Goal: Task Accomplishment & Management: Complete application form

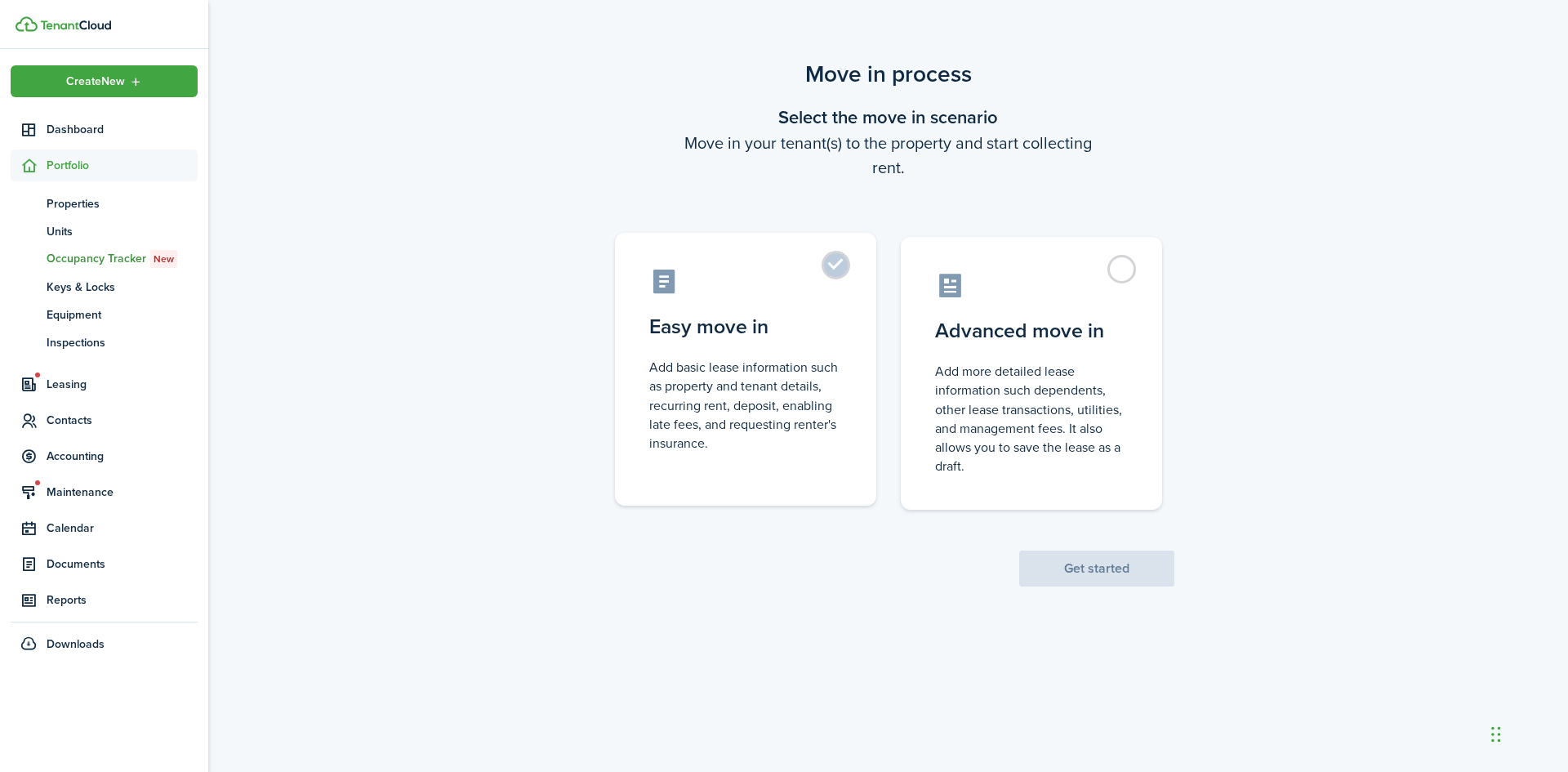
click at [725, 355] on label "Easy move in Add basic lease information such as property and tenant details, r…" at bounding box center [745, 369] width 261 height 273
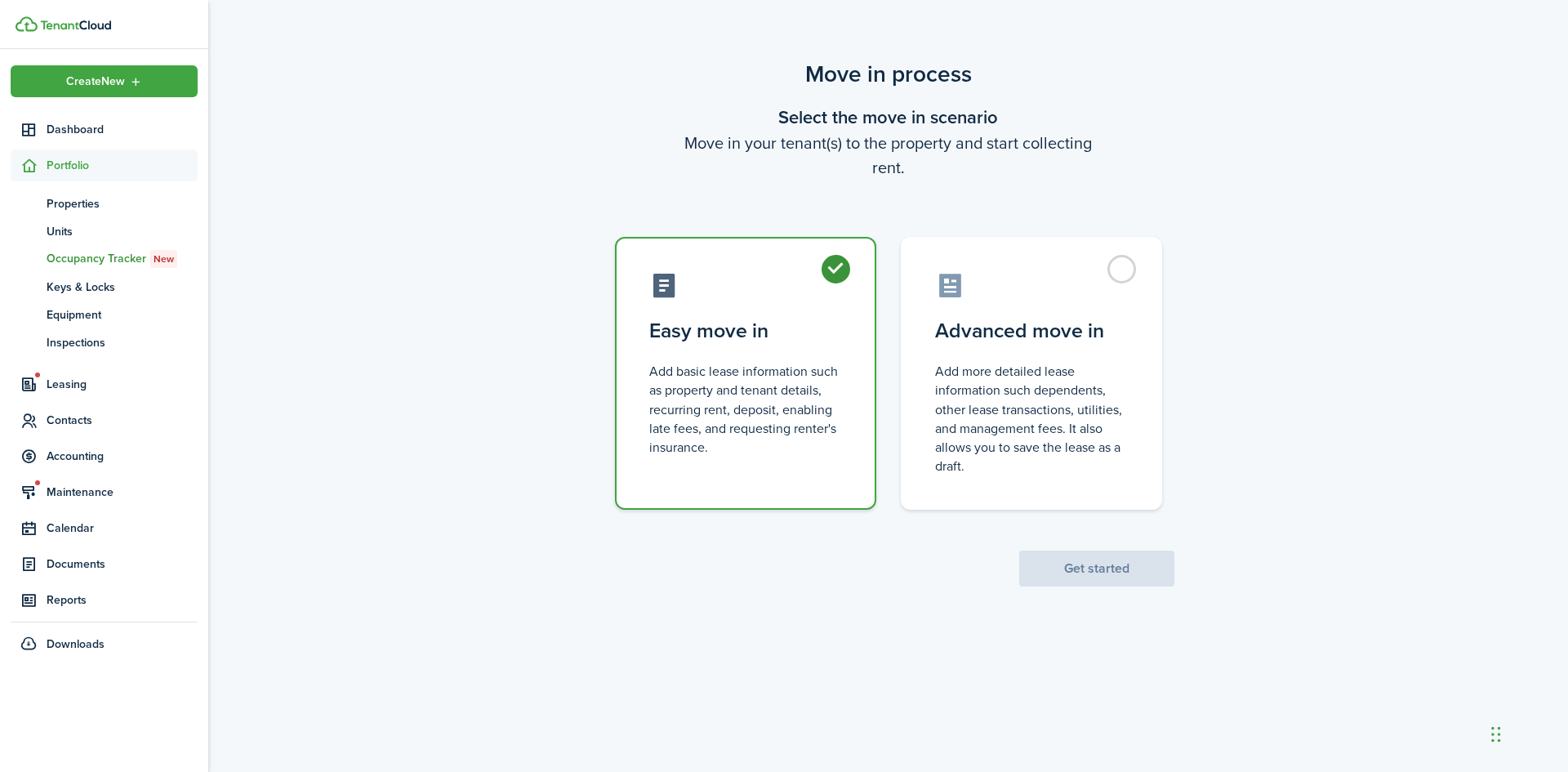
radio input "true"
click at [1037, 561] on button "Get started" at bounding box center [1096, 568] width 155 height 36
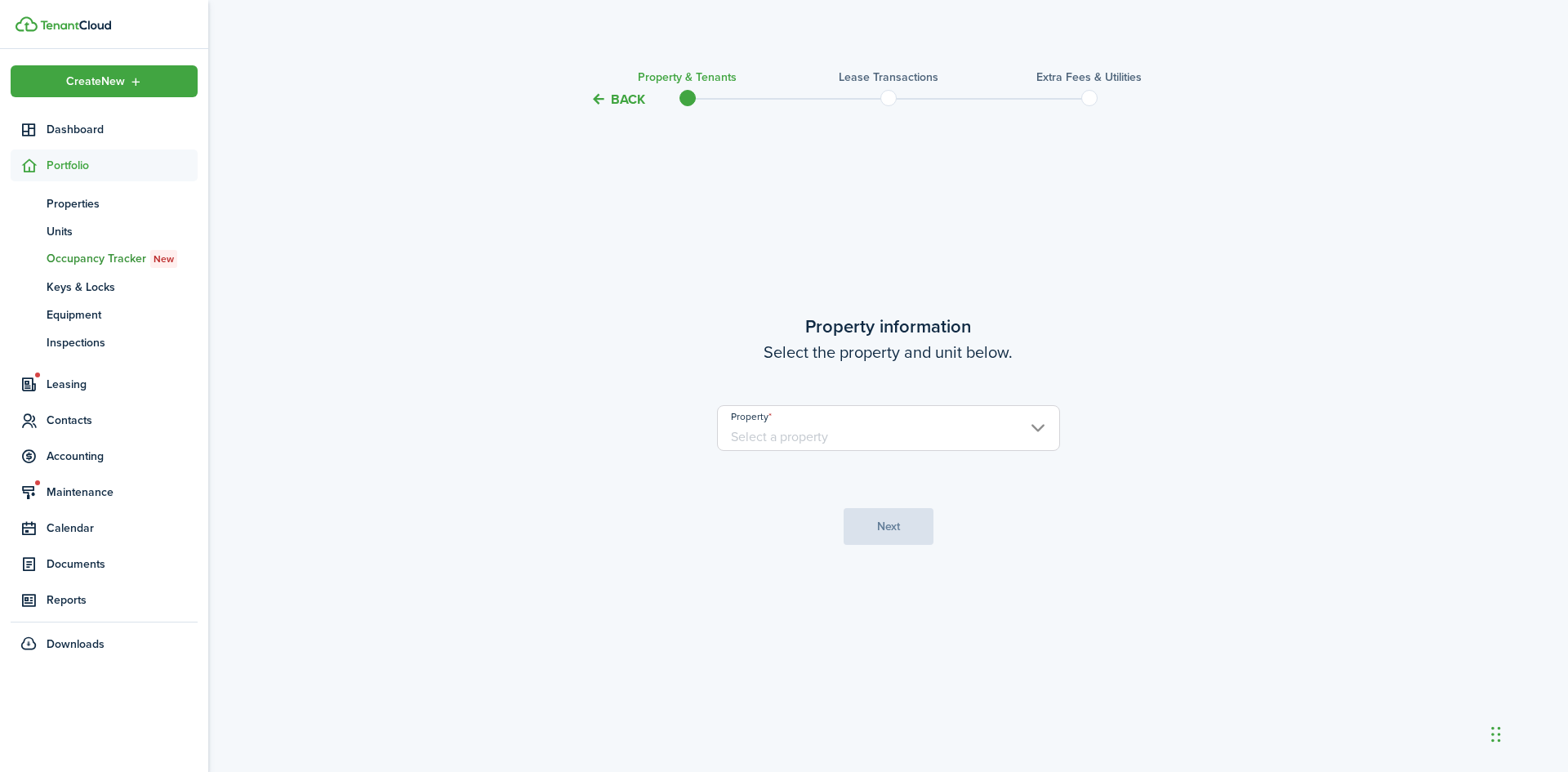
click at [896, 435] on input "Property" at bounding box center [889, 427] width 343 height 46
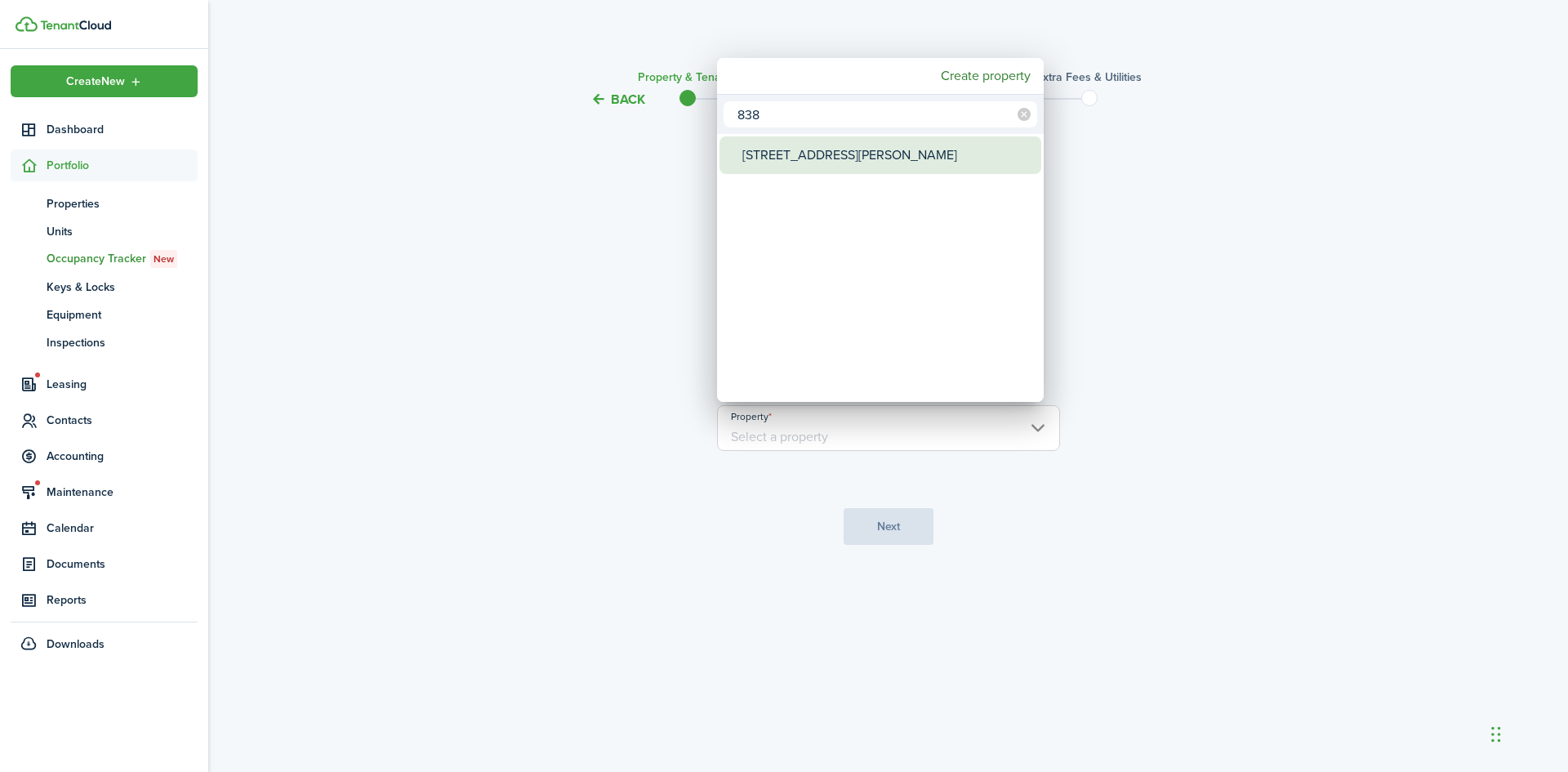
type input "838"
click at [882, 151] on div "[STREET_ADDRESS][PERSON_NAME]" at bounding box center [887, 155] width 289 height 38
type input "[STREET_ADDRESS][PERSON_NAME]"
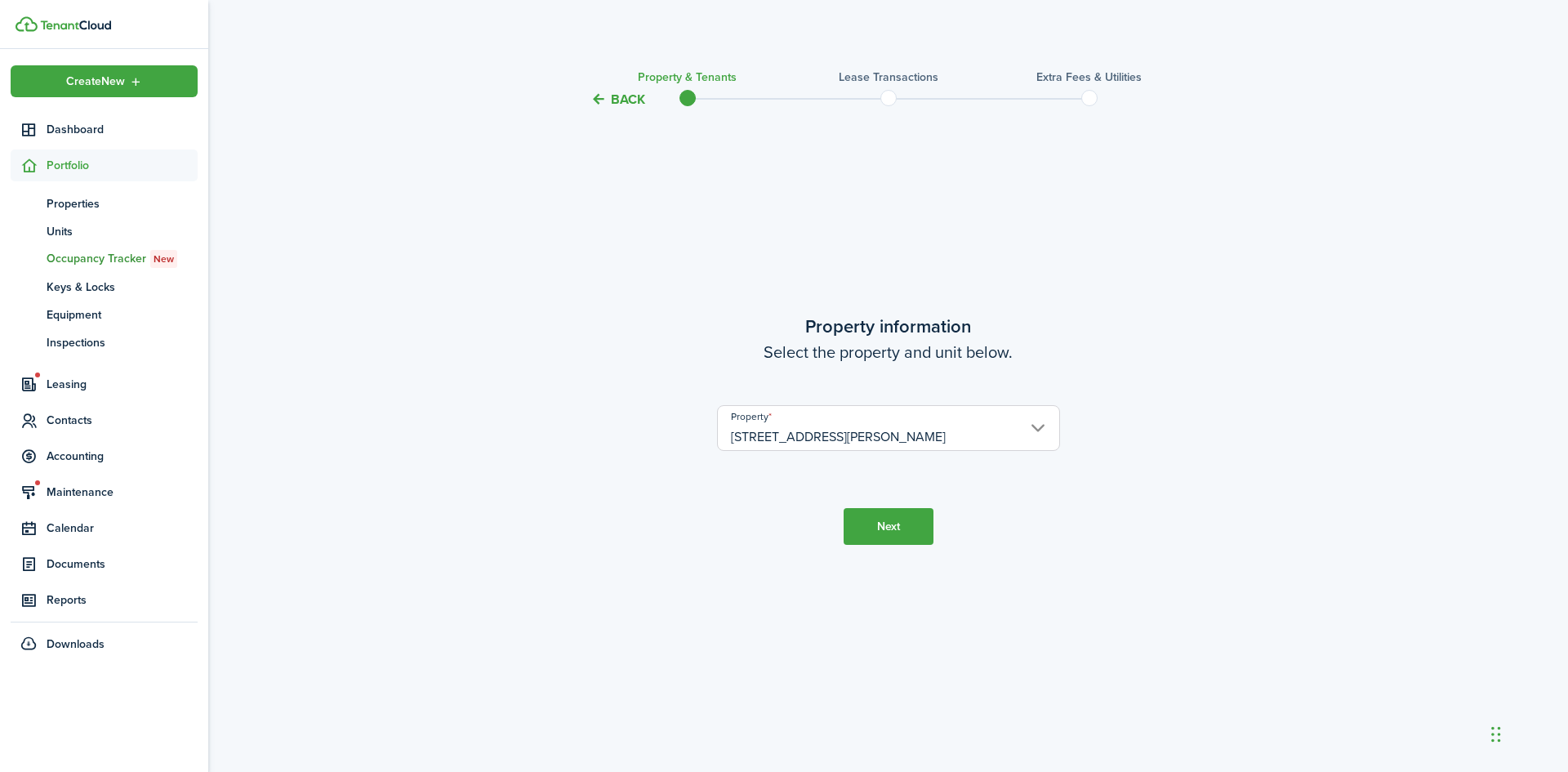
click at [870, 530] on button "Next" at bounding box center [889, 526] width 90 height 37
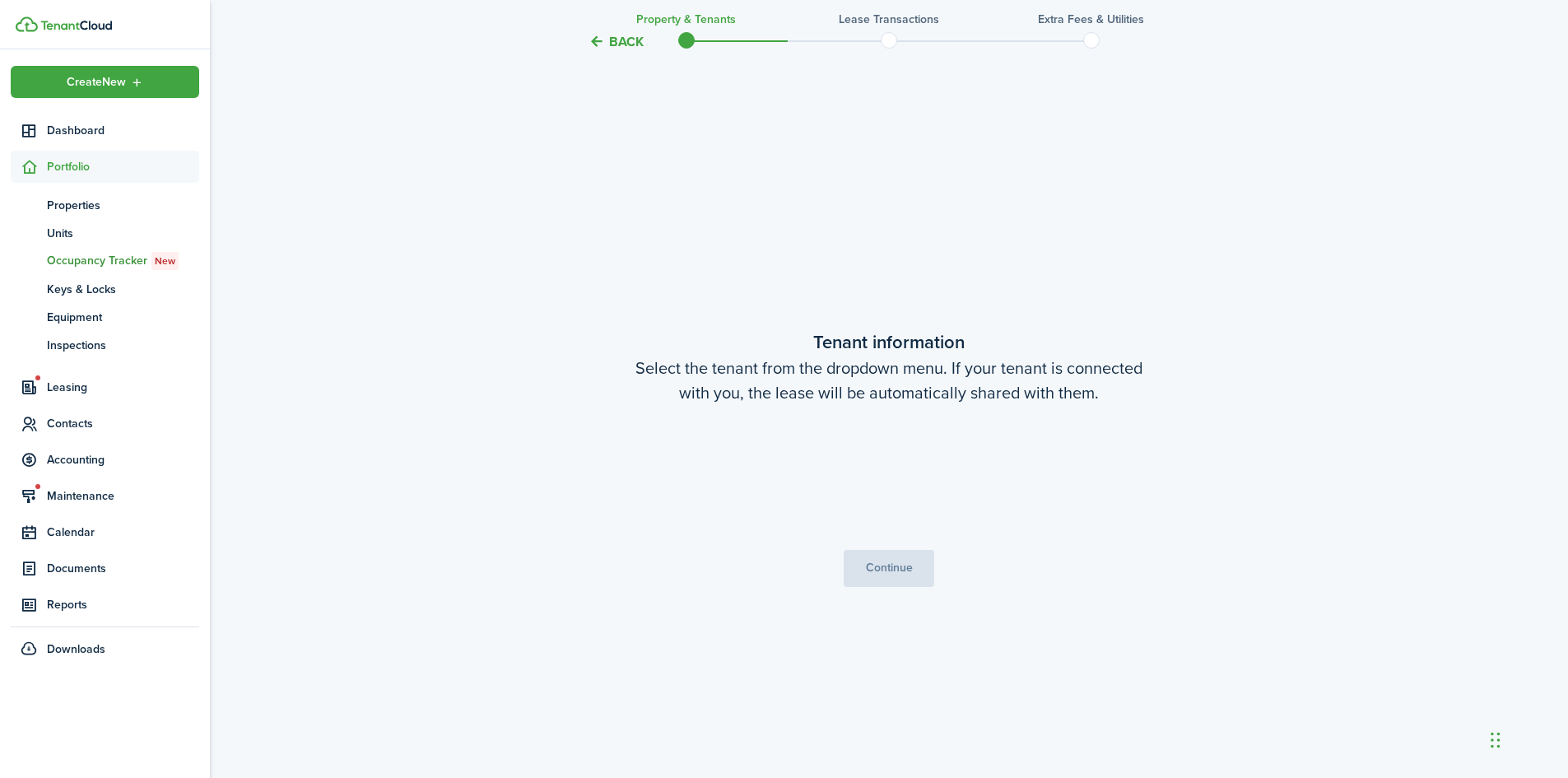
scroll to position [668, 0]
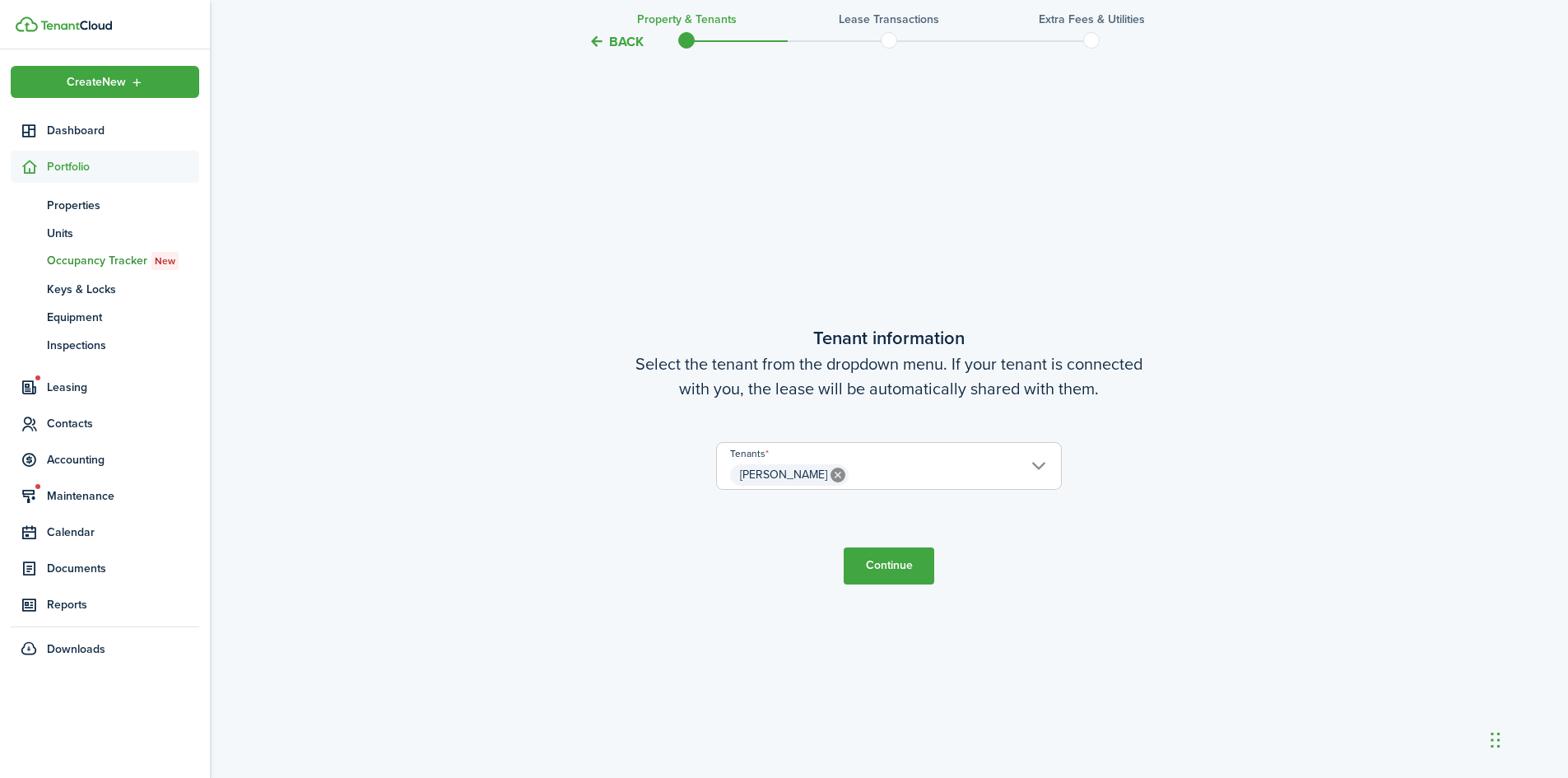
click at [896, 561] on button "Continue" at bounding box center [889, 565] width 90 height 37
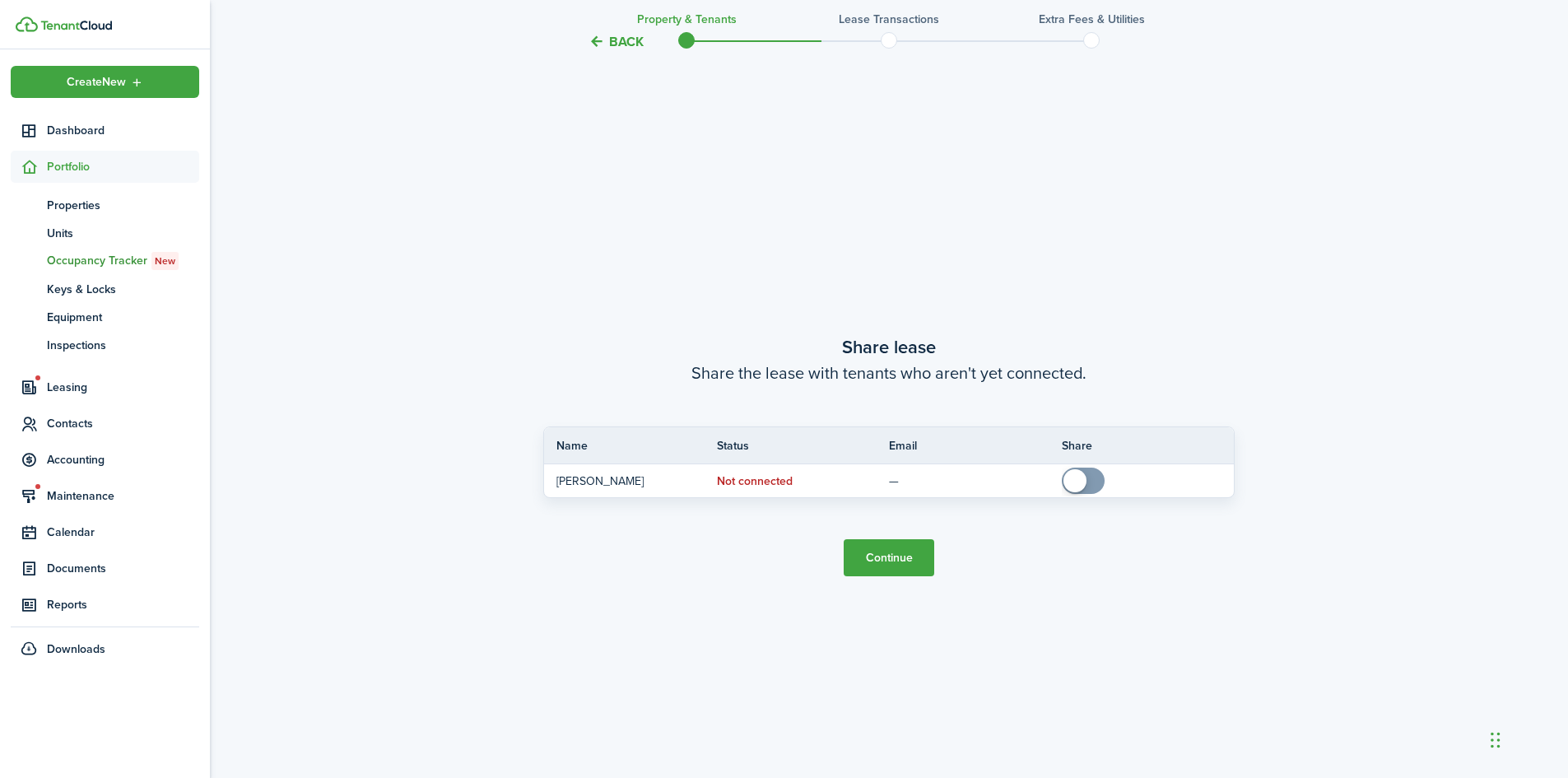
scroll to position [1446, 0]
click at [920, 544] on button "Continue" at bounding box center [889, 556] width 90 height 37
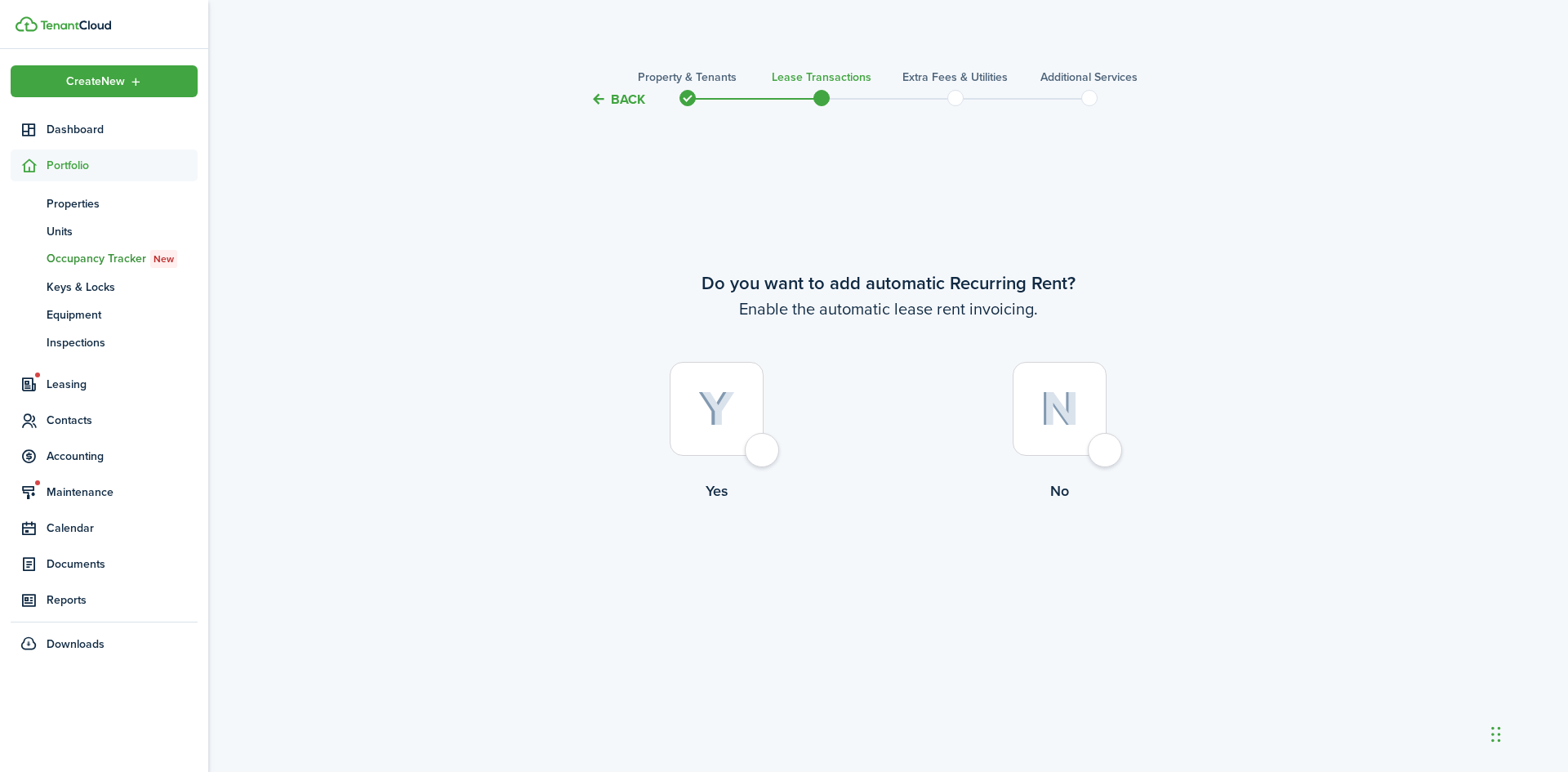
click at [764, 450] on div at bounding box center [716, 408] width 94 height 94
radio input "true"
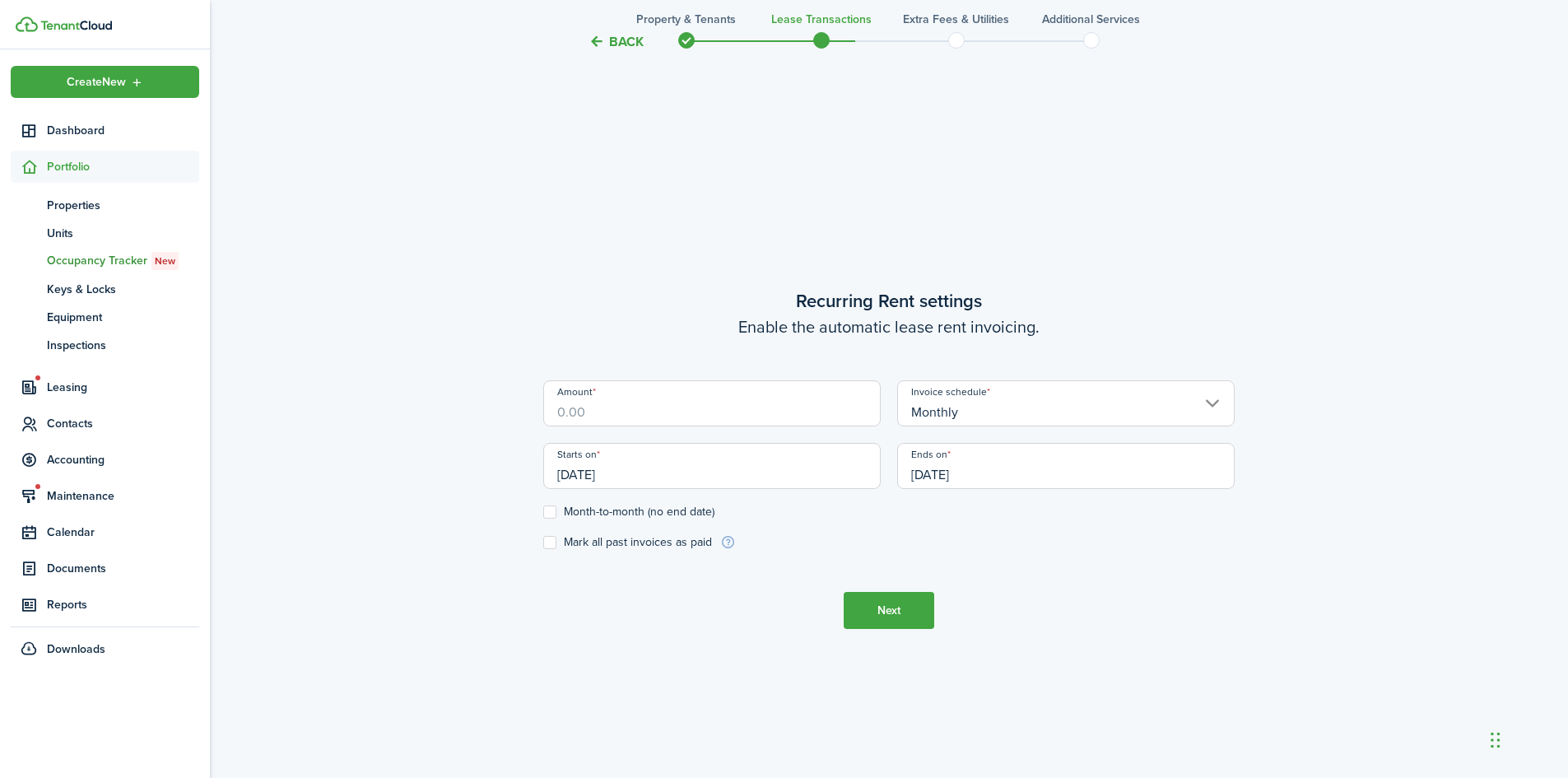
scroll to position [668, 0]
click at [651, 415] on input "Amount" at bounding box center [712, 399] width 337 height 46
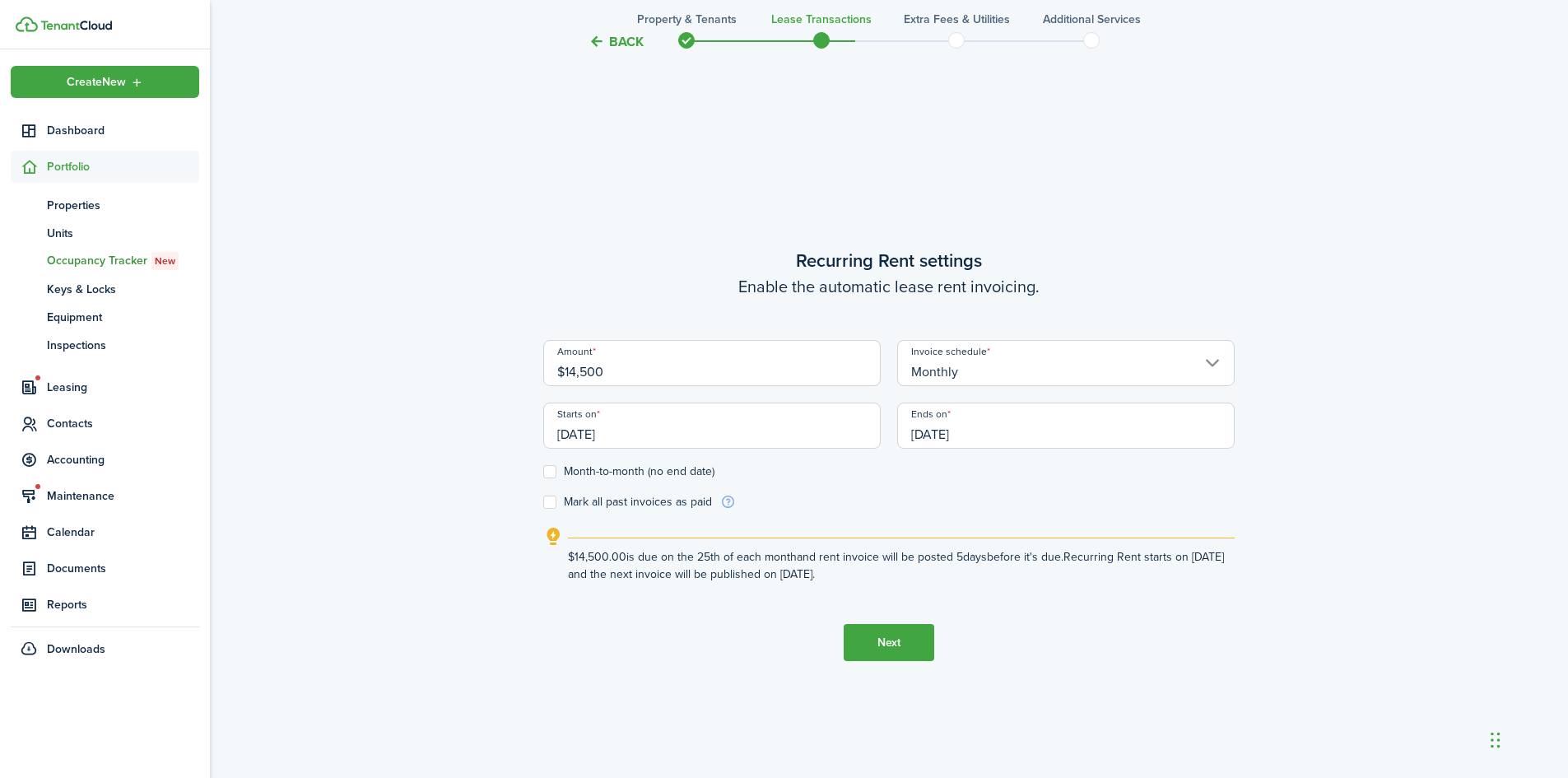
type input "$14,500.00"
click at [603, 431] on input "[DATE]" at bounding box center [712, 425] width 337 height 46
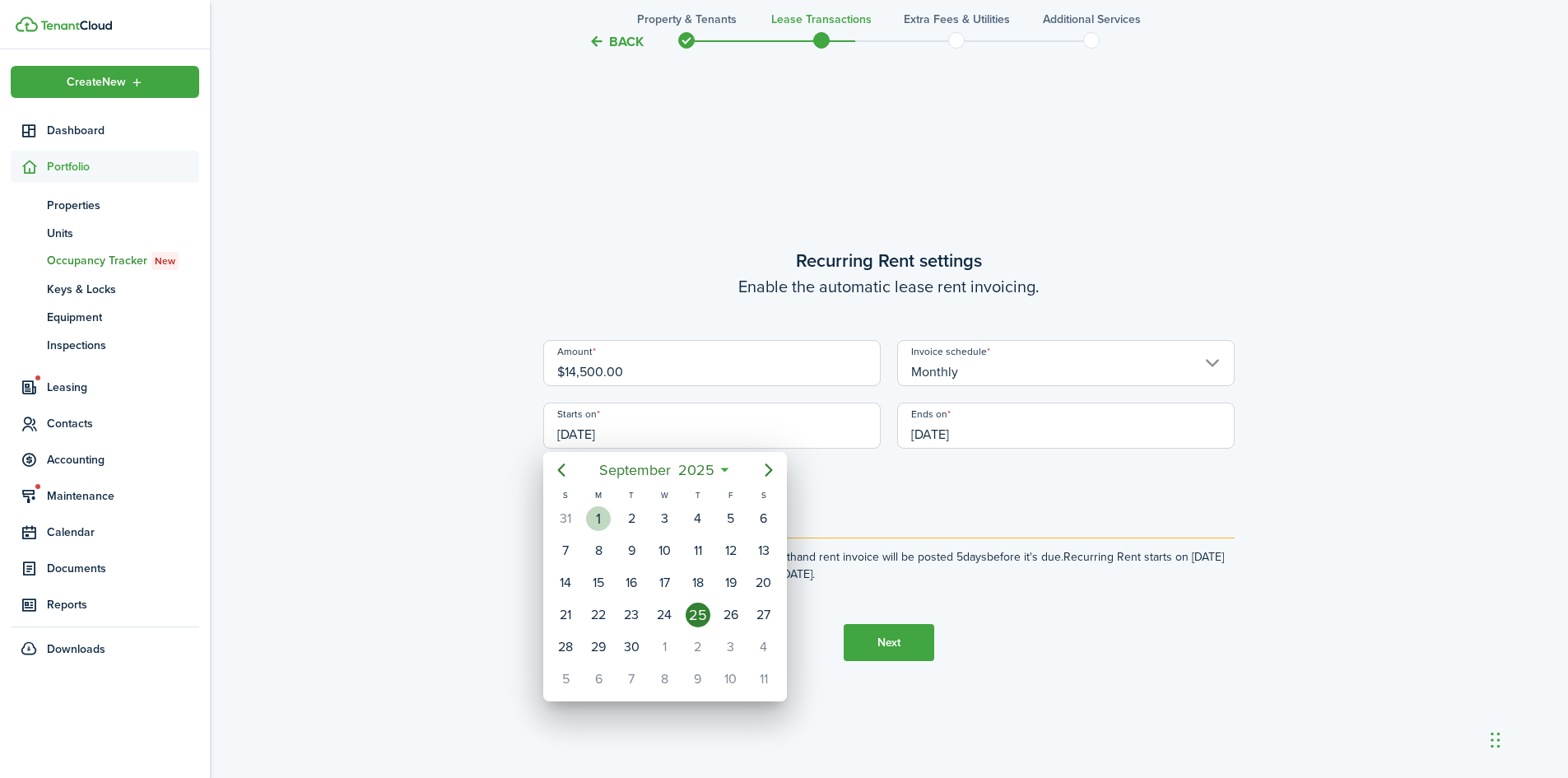
click at [604, 517] on div "1" at bounding box center [598, 518] width 24 height 24
type input "[DATE]"
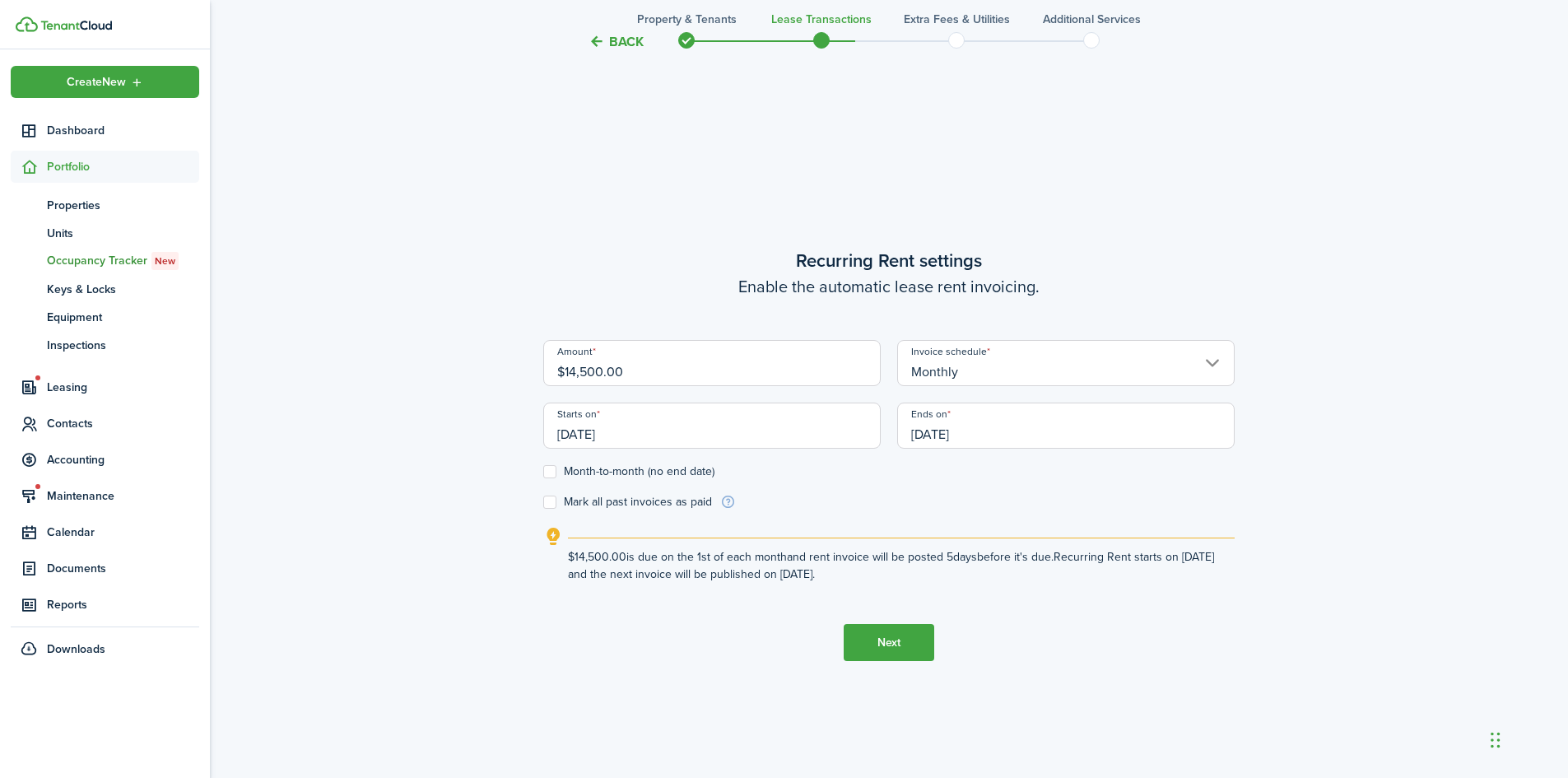
click at [942, 435] on input "[DATE]" at bounding box center [1066, 425] width 337 height 46
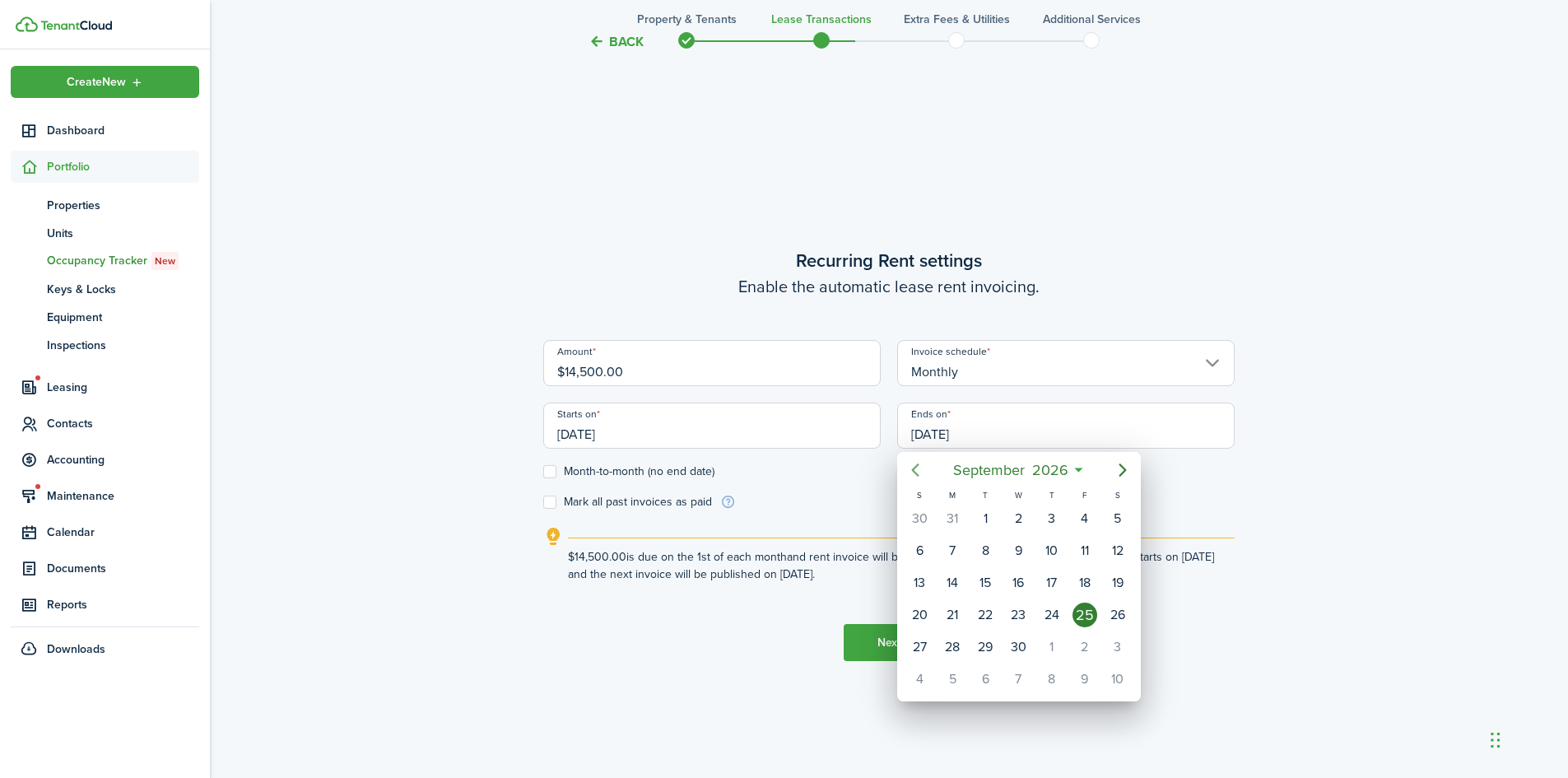
click at [915, 467] on icon "Previous page" at bounding box center [916, 470] width 20 height 20
click at [946, 671] on div "31" at bounding box center [952, 678] width 24 height 24
type input "[DATE]"
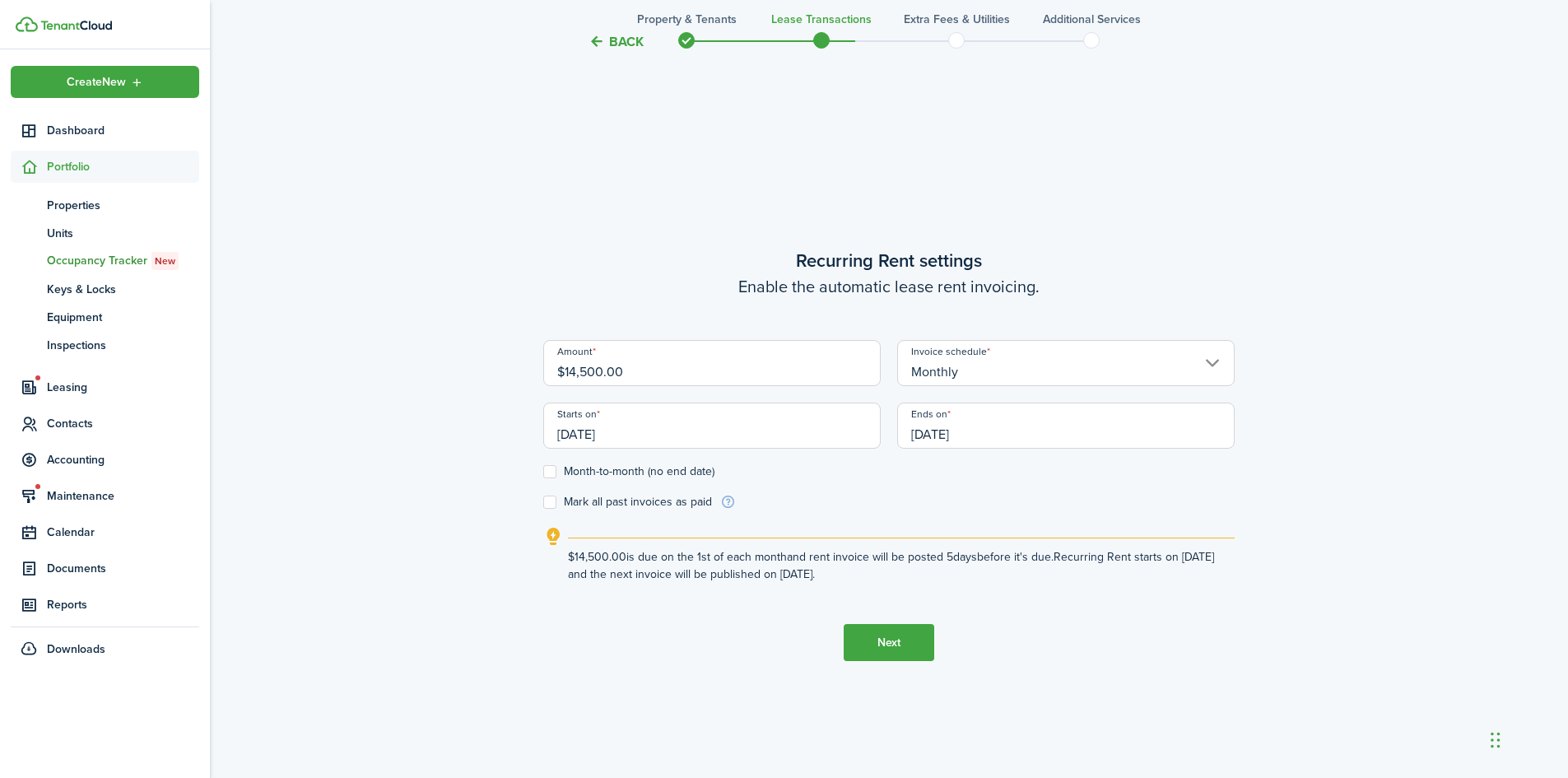
click at [907, 644] on button "Next" at bounding box center [889, 642] width 90 height 37
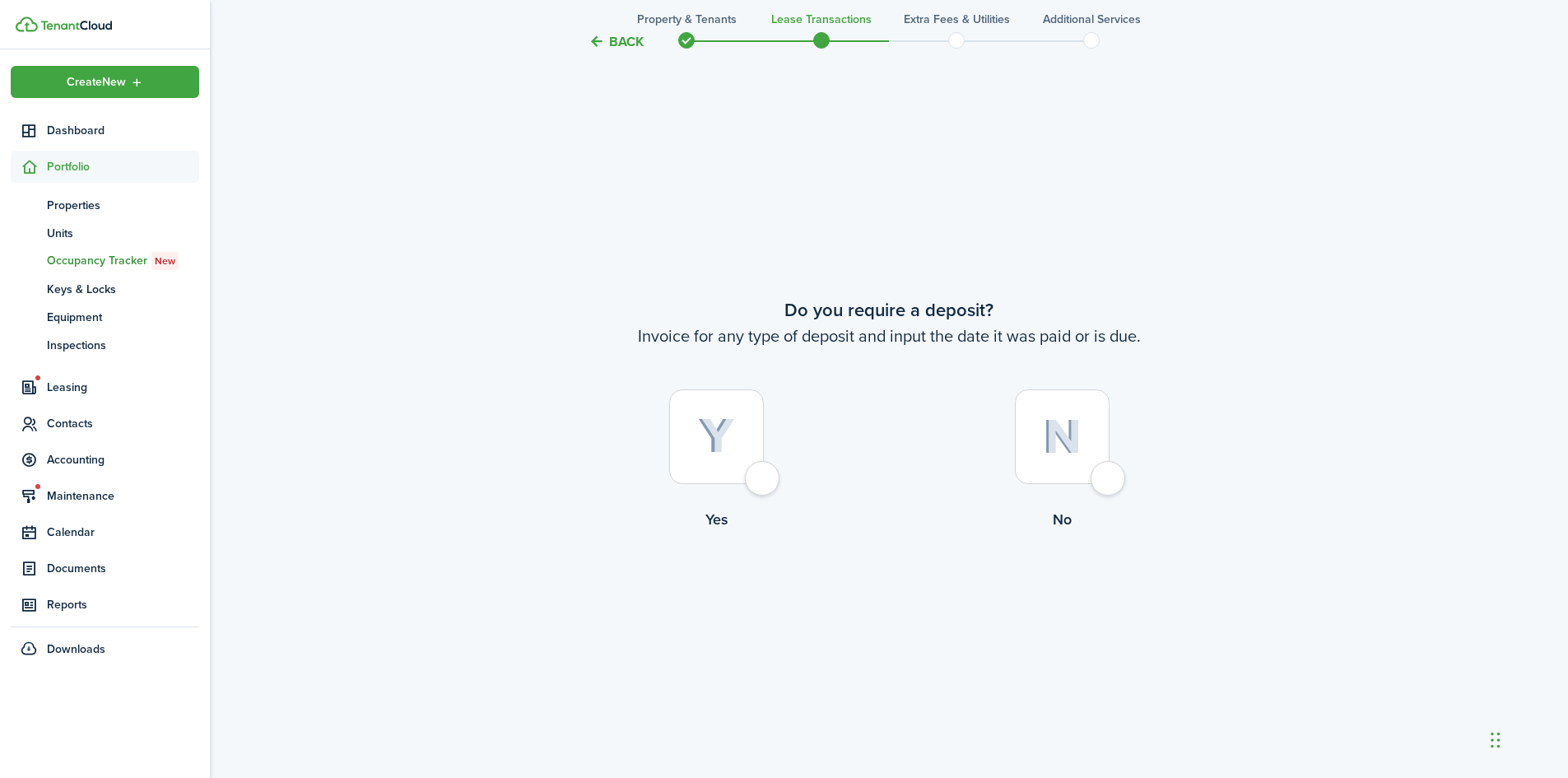
scroll to position [1446, 0]
click at [764, 470] on div at bounding box center [717, 434] width 95 height 95
radio input "true"
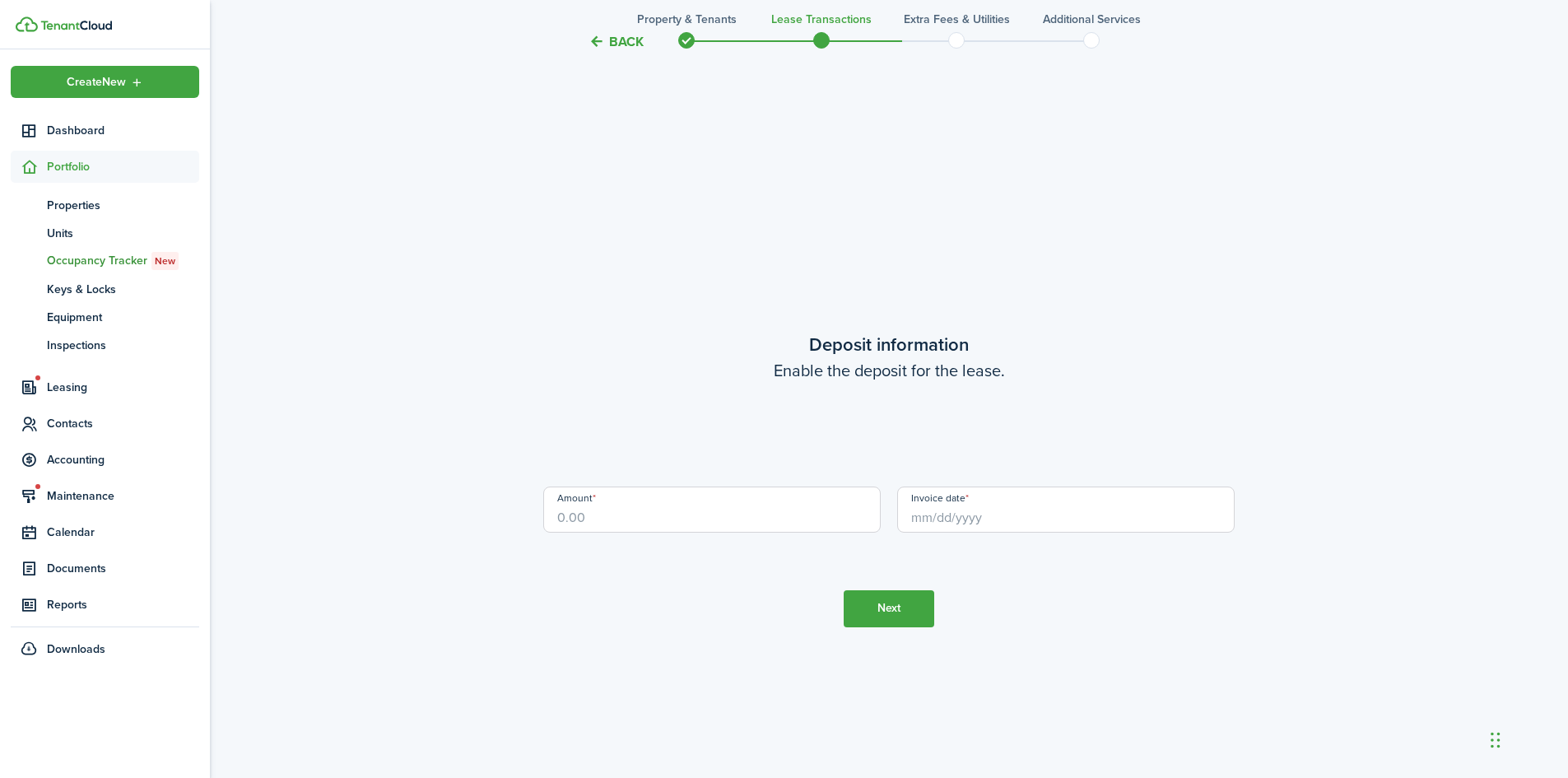
scroll to position [2224, 0]
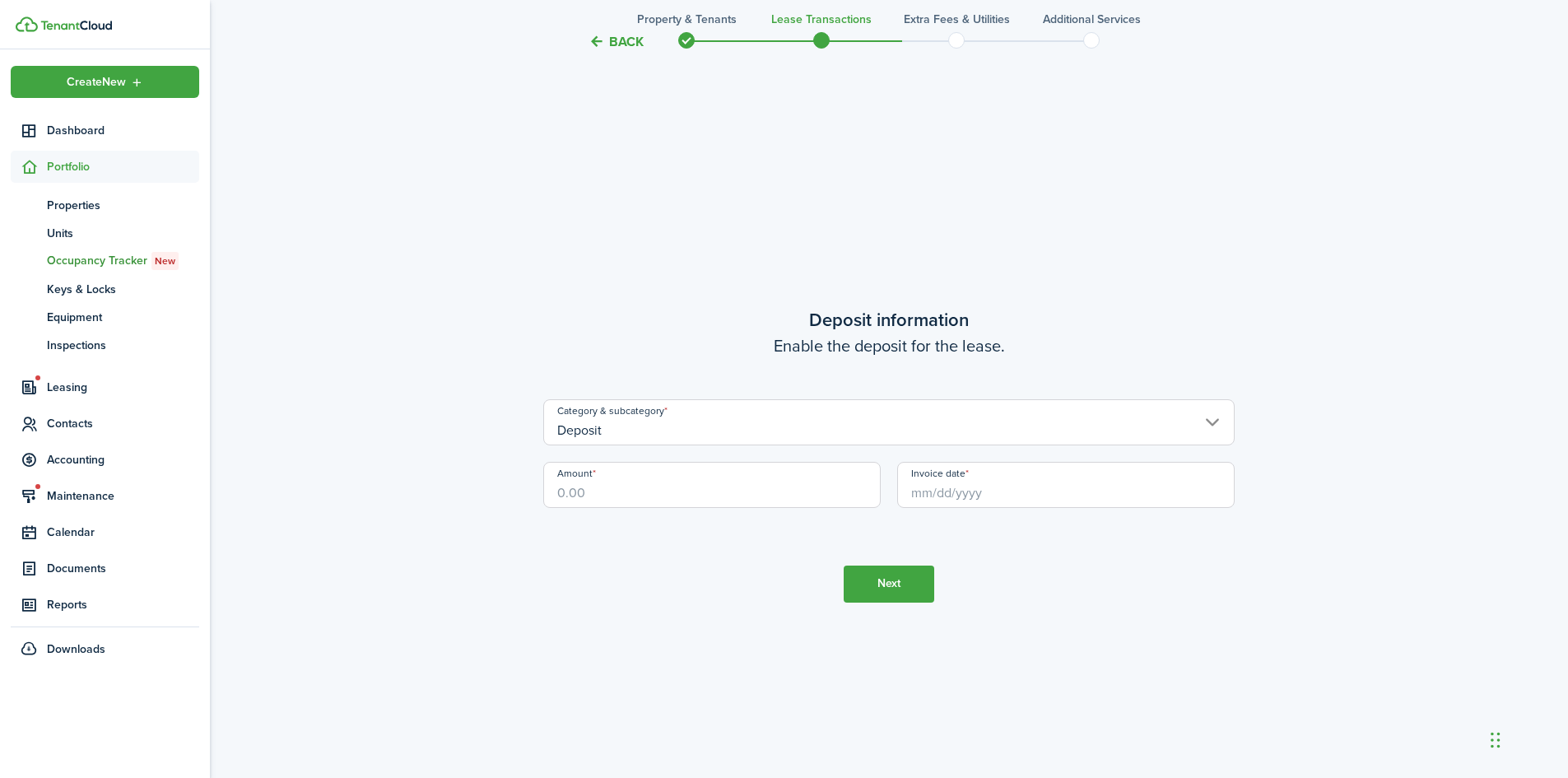
click at [946, 498] on input "Invoice date" at bounding box center [1066, 484] width 337 height 46
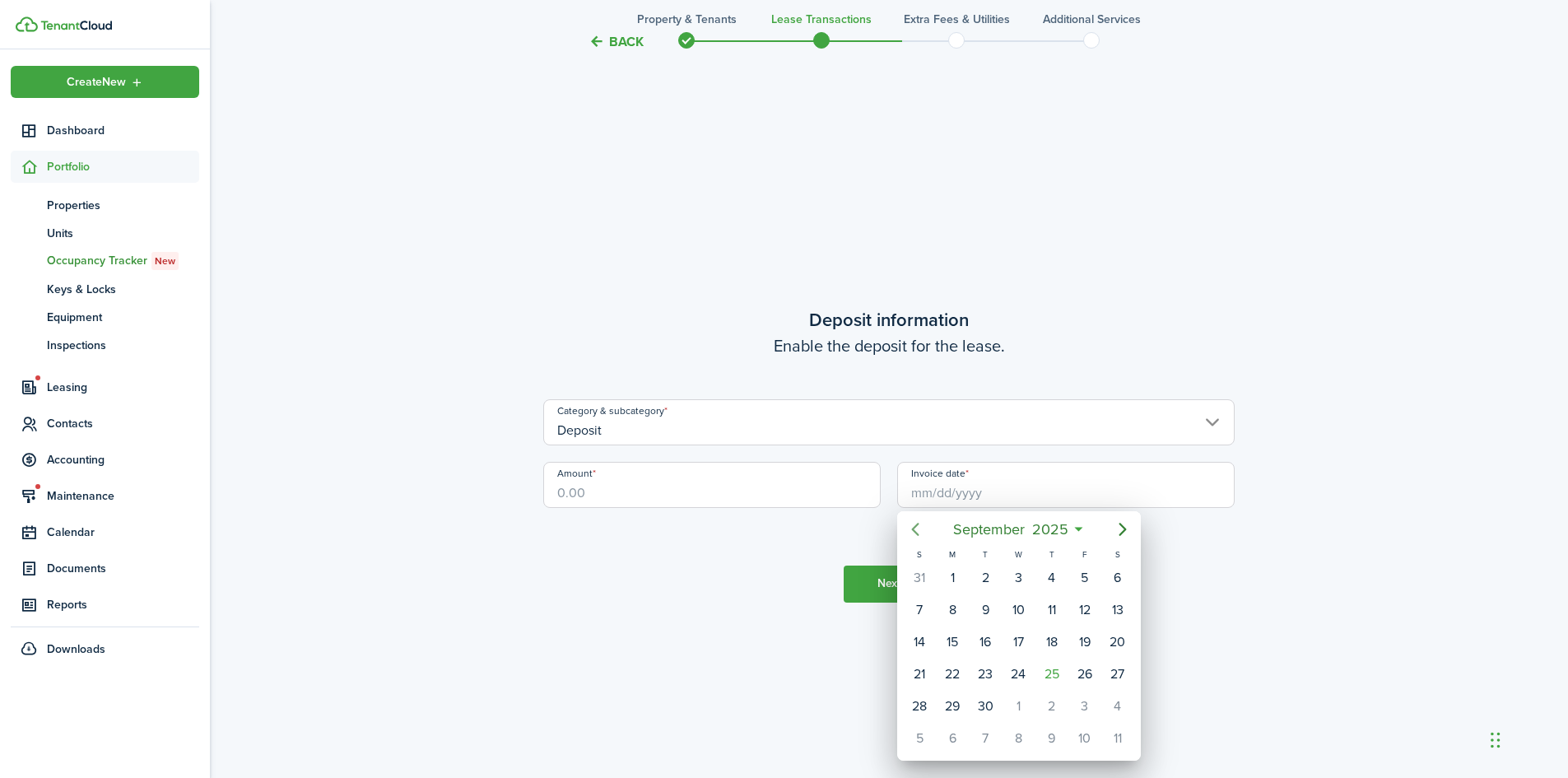
click at [913, 527] on icon "Previous page" at bounding box center [916, 529] width 20 height 20
click at [964, 703] on div "25" at bounding box center [952, 706] width 24 height 24
type input "[DATE]"
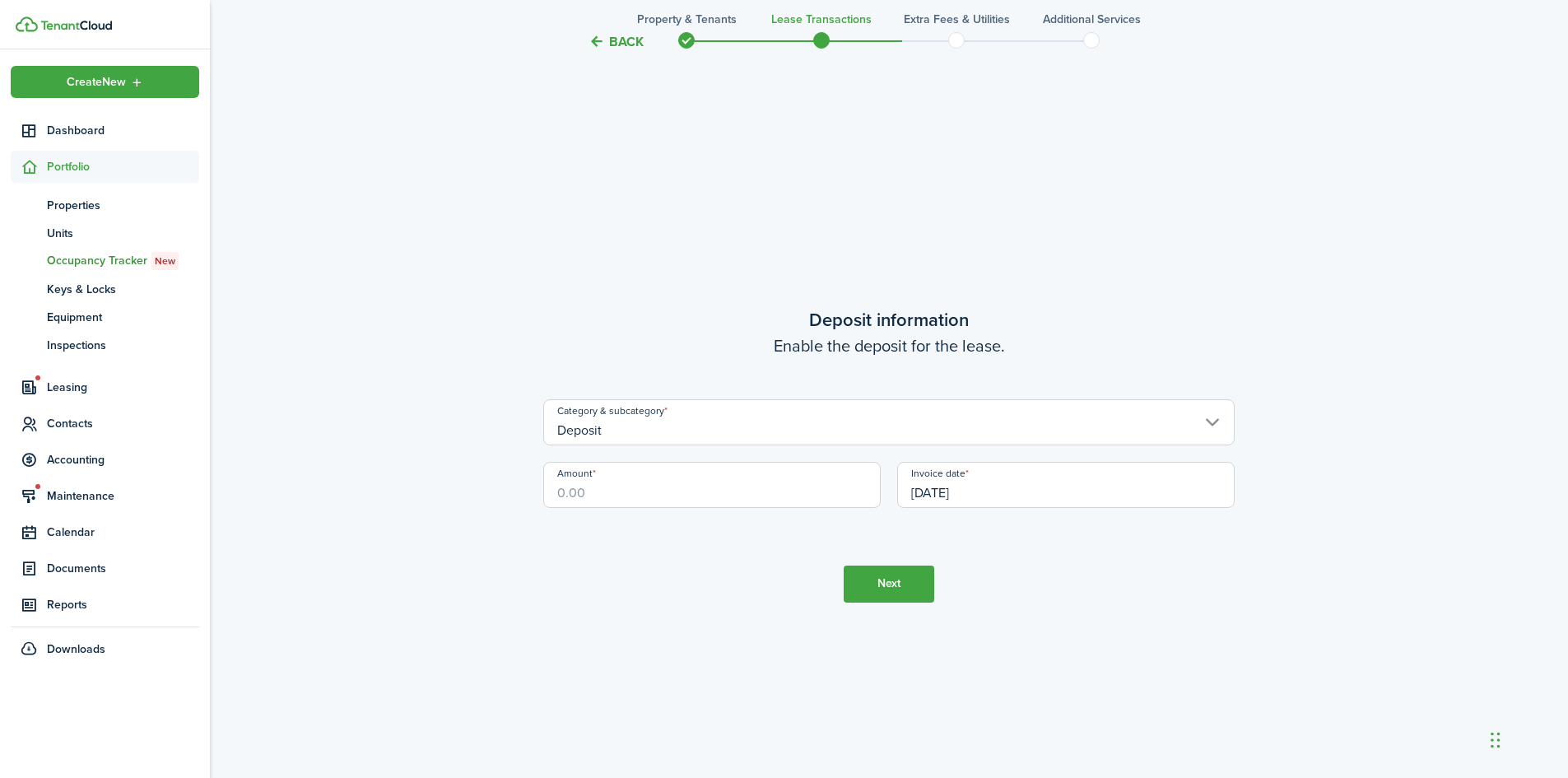
click at [673, 499] on input "Amount" at bounding box center [712, 484] width 337 height 46
click at [1016, 493] on input "[DATE]" at bounding box center [1066, 484] width 337 height 46
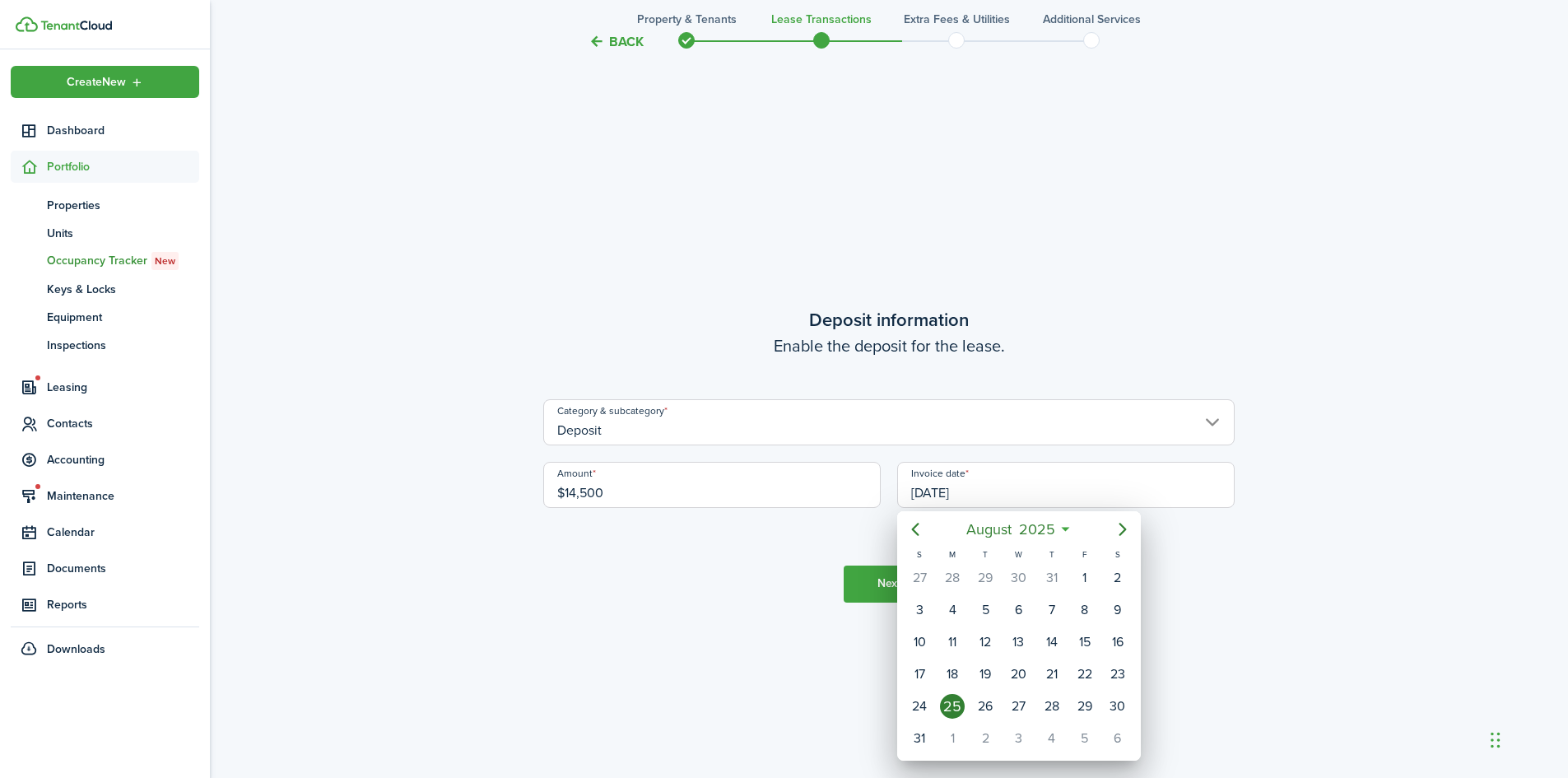
type input "$14,500.00"
click at [1005, 703] on div "27" at bounding box center [1018, 706] width 33 height 32
type input "[DATE]"
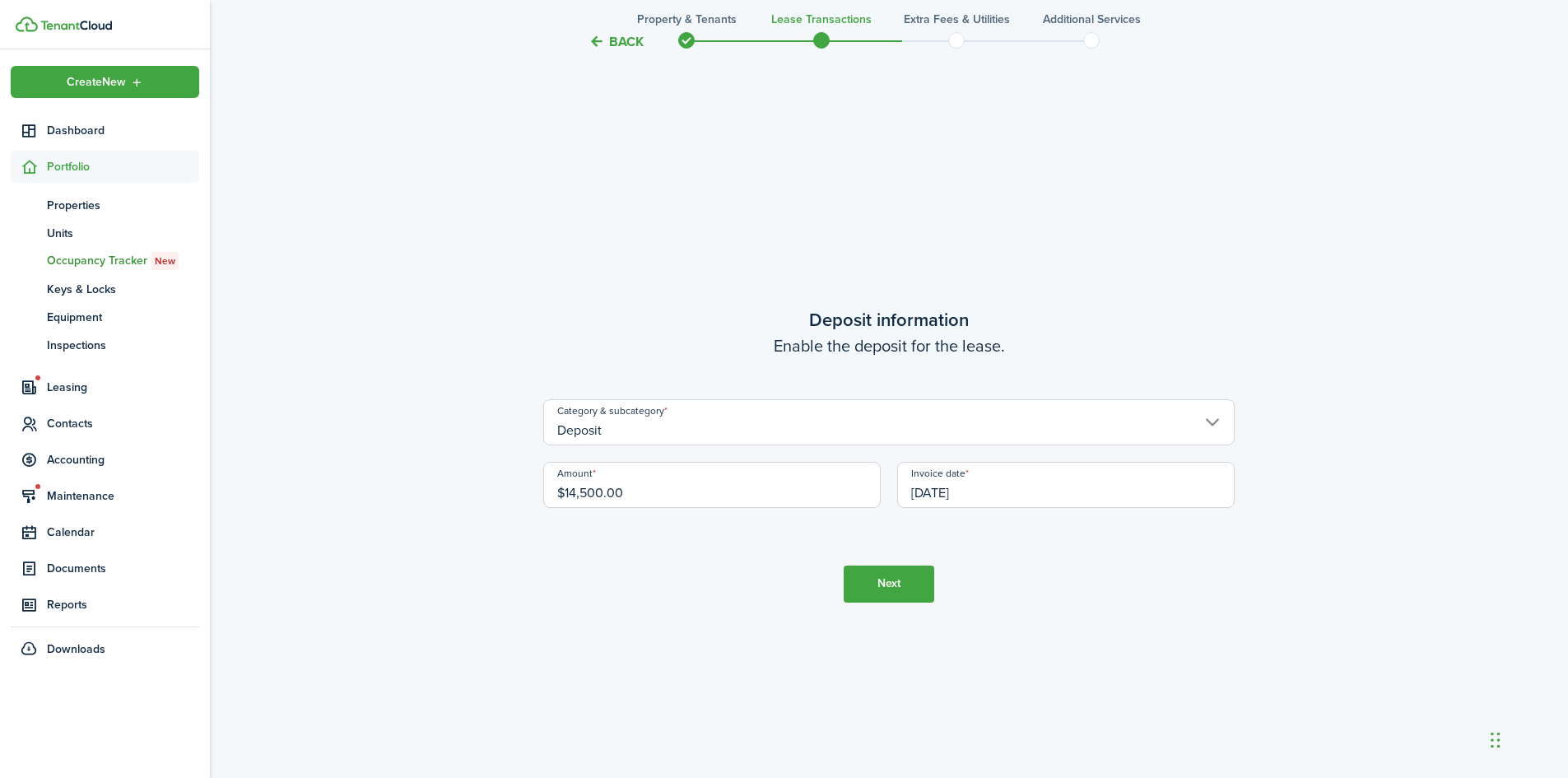
click at [879, 573] on button "Next" at bounding box center [889, 584] width 90 height 37
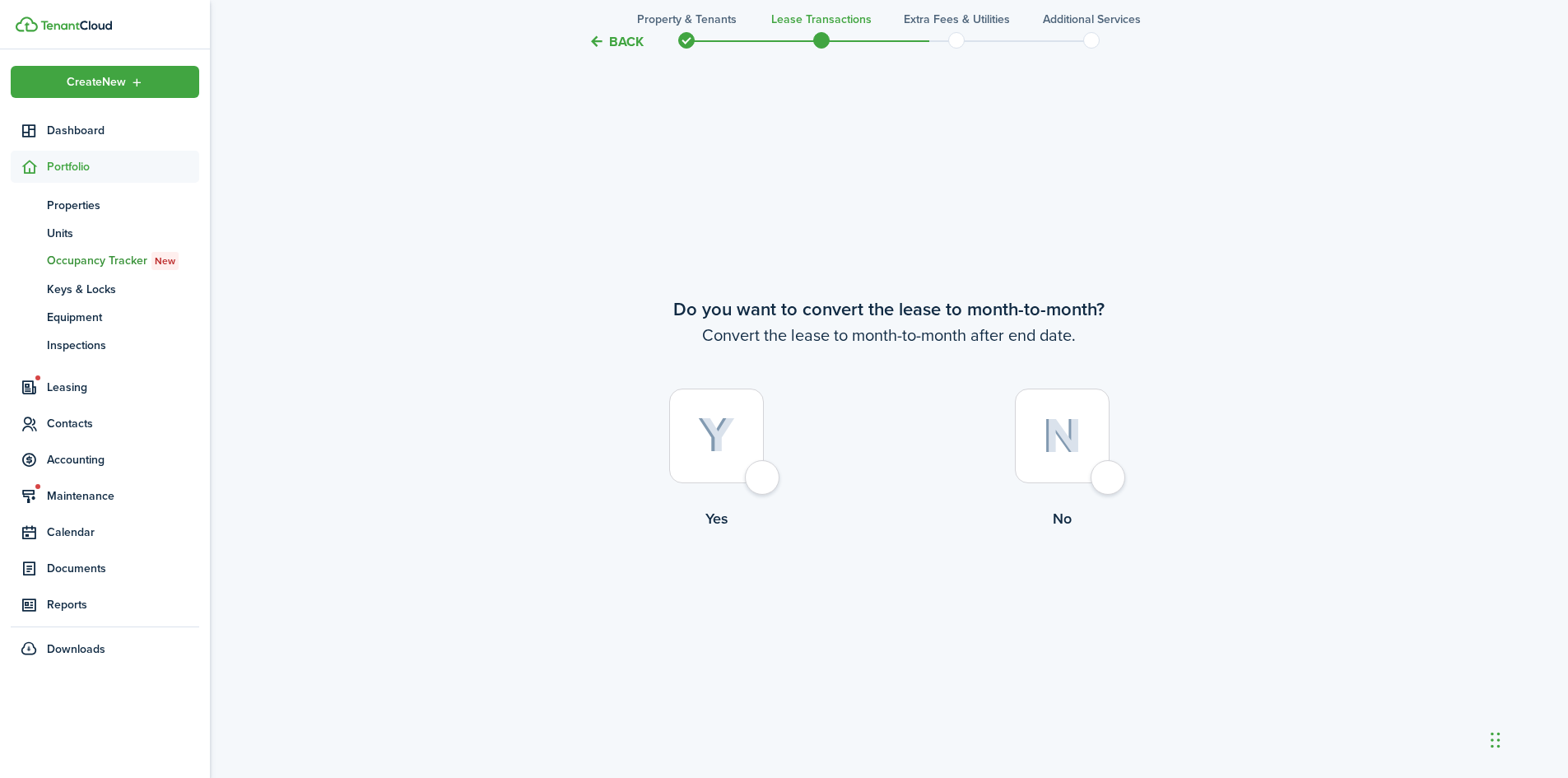
scroll to position [3001, 0]
click at [1107, 481] on div at bounding box center [1062, 434] width 95 height 95
radio input "true"
click at [904, 594] on button "Continue" at bounding box center [889, 595] width 90 height 37
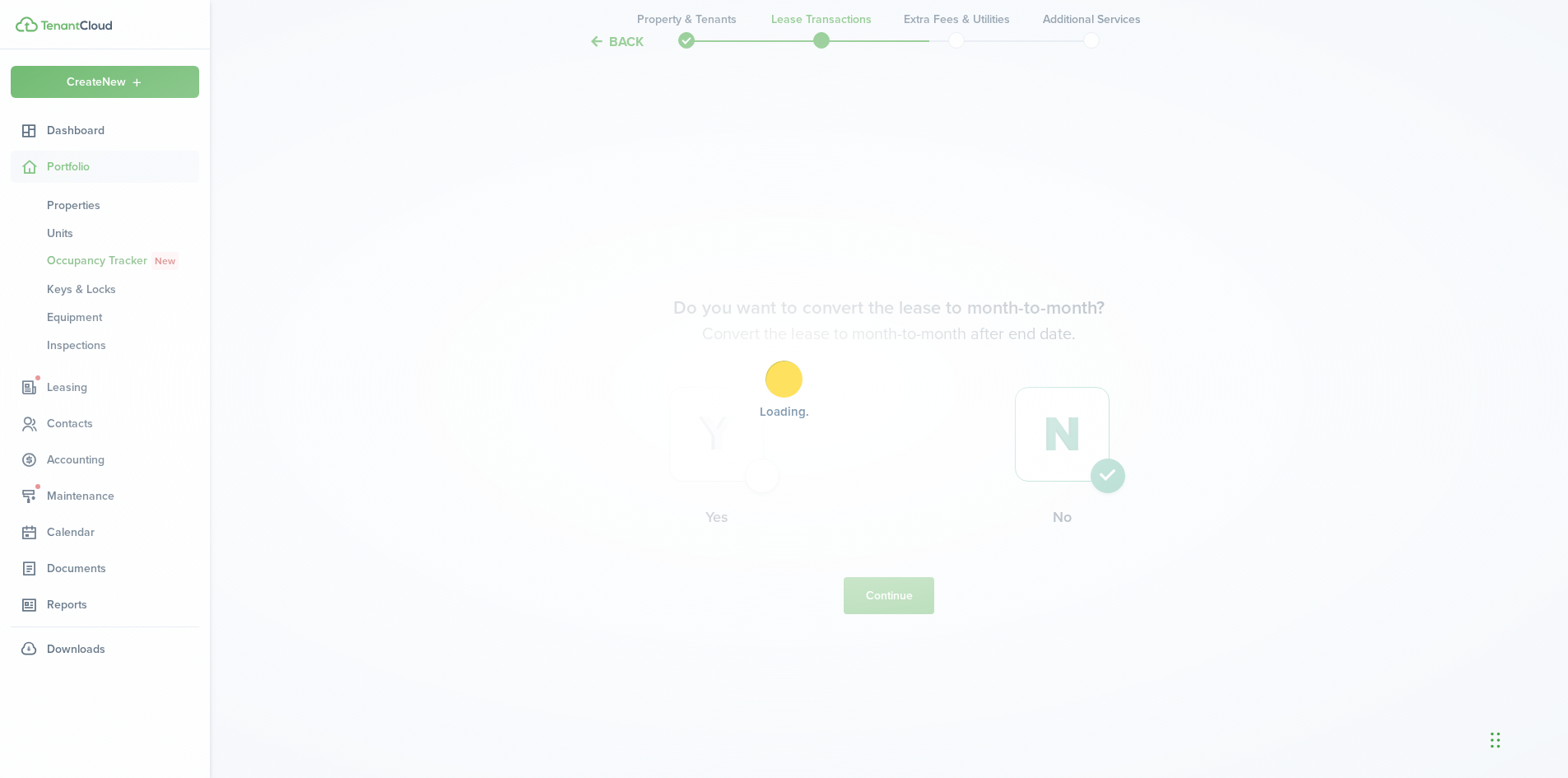
click at [705, 453] on div "Loading" at bounding box center [784, 389] width 1568 height 778
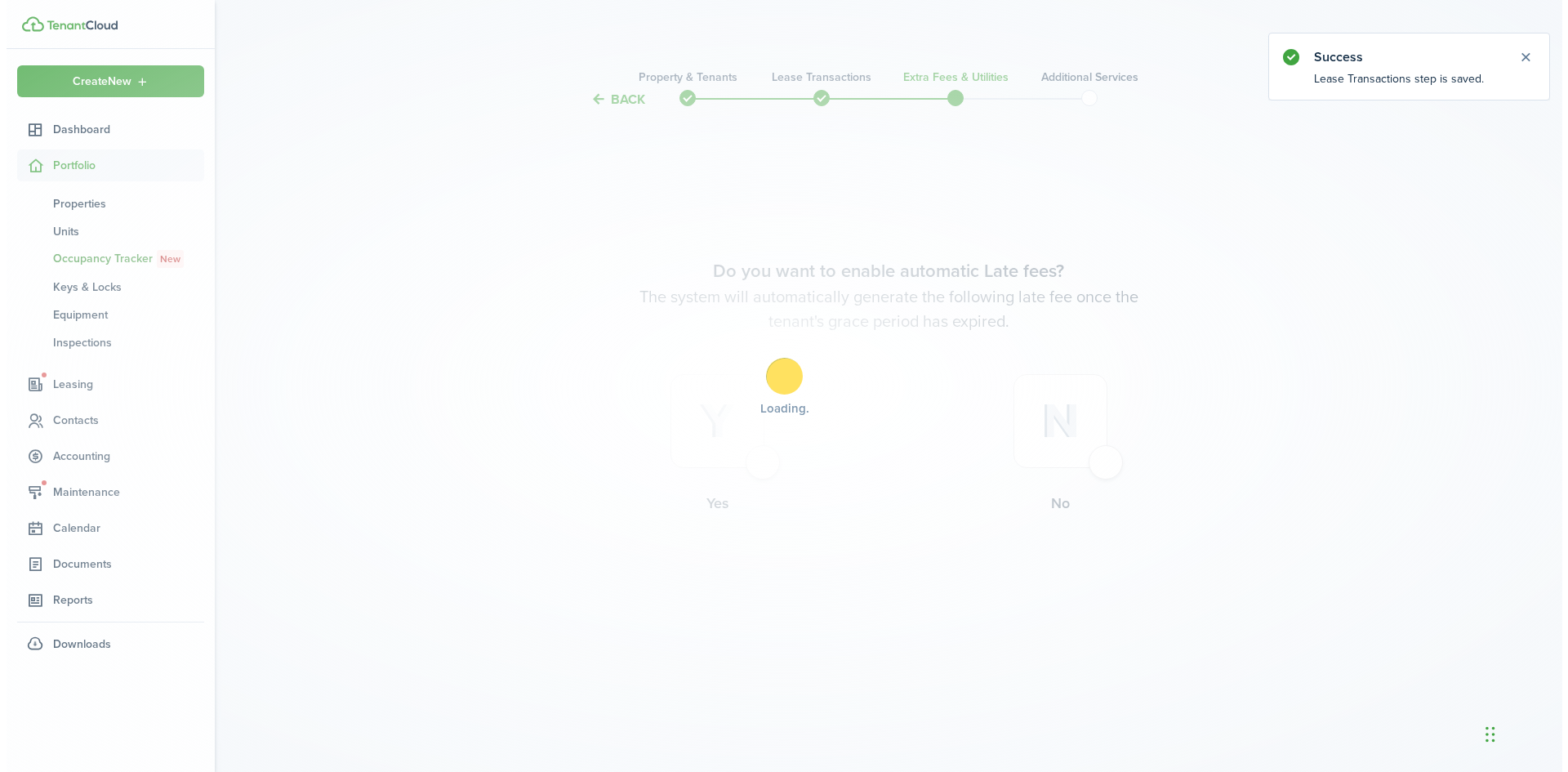
scroll to position [0, 0]
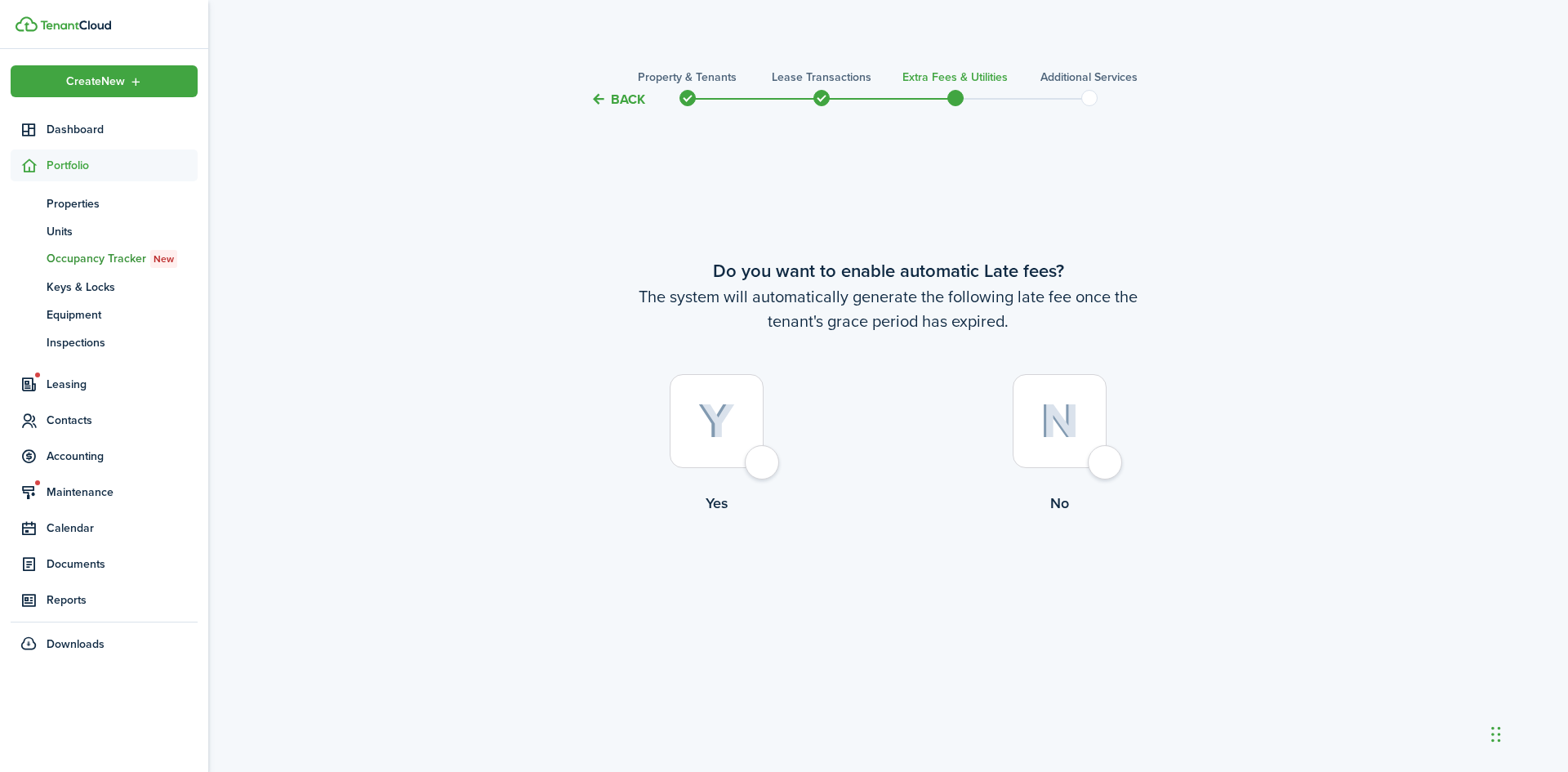
click at [822, 92] on span at bounding box center [821, 98] width 24 height 24
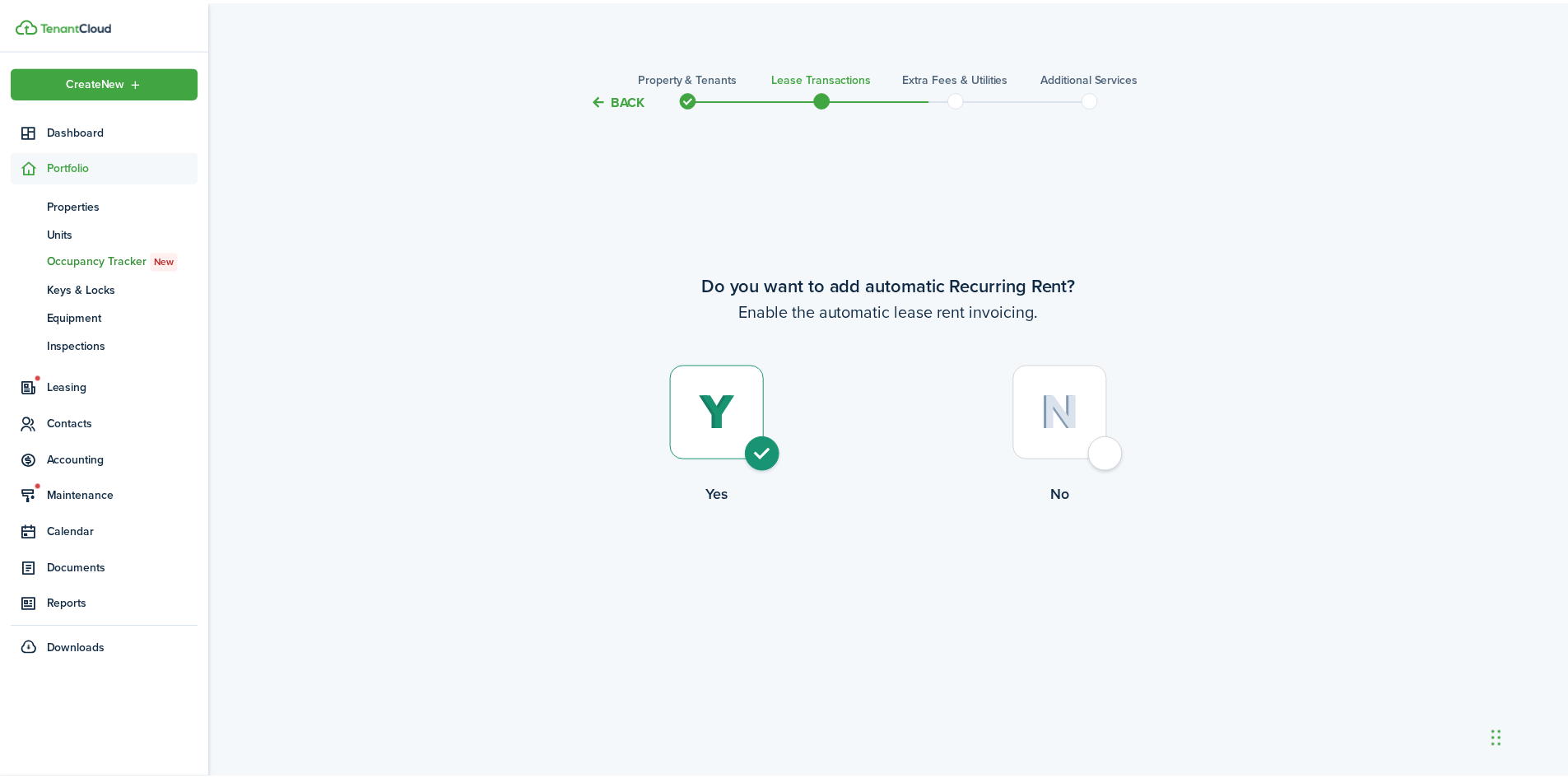
scroll to position [3001, 0]
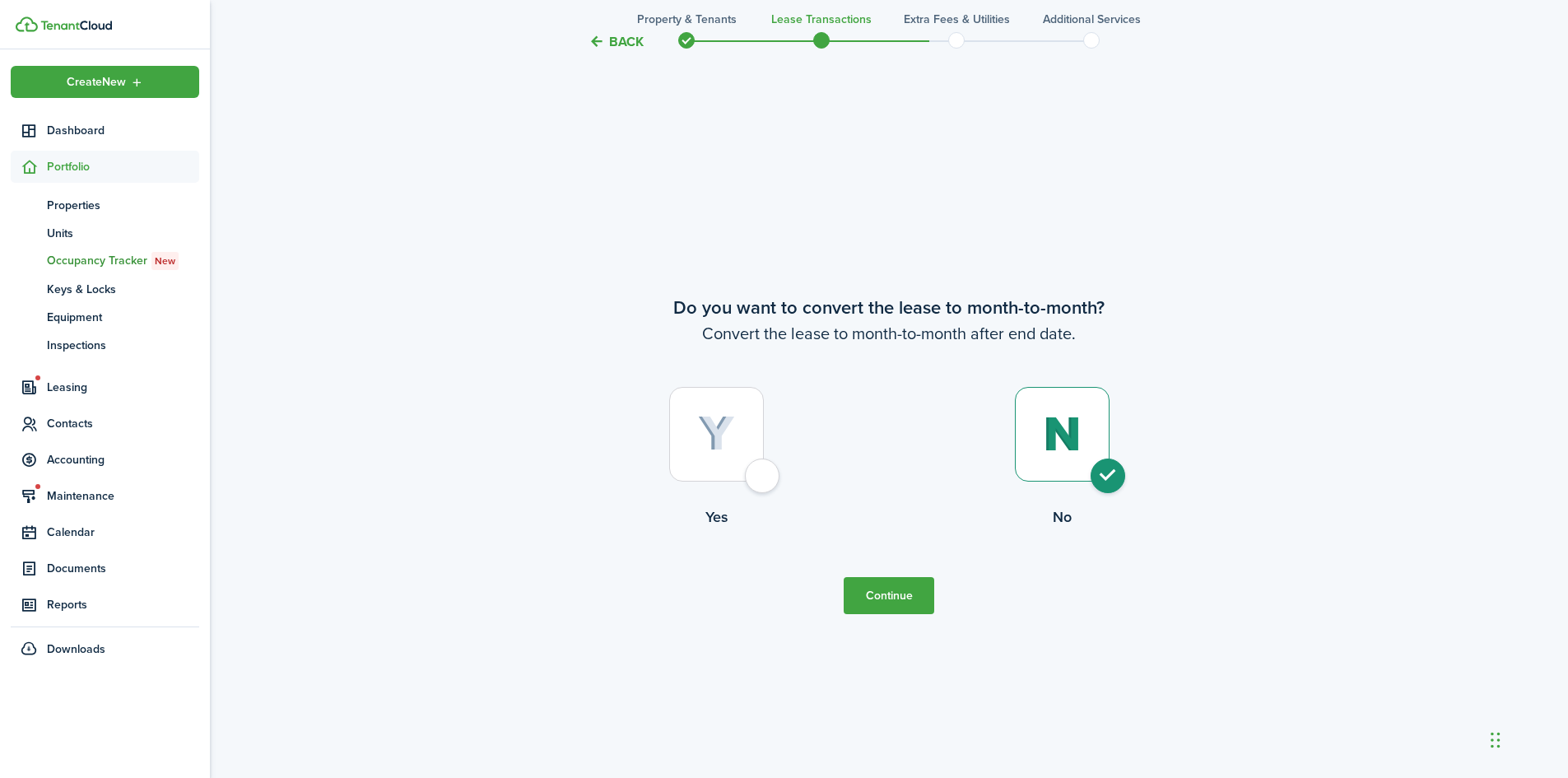
click at [725, 483] on label "Yes" at bounding box center [717, 461] width 346 height 149
radio input "true"
click at [919, 597] on button "Continue" at bounding box center [889, 595] width 90 height 37
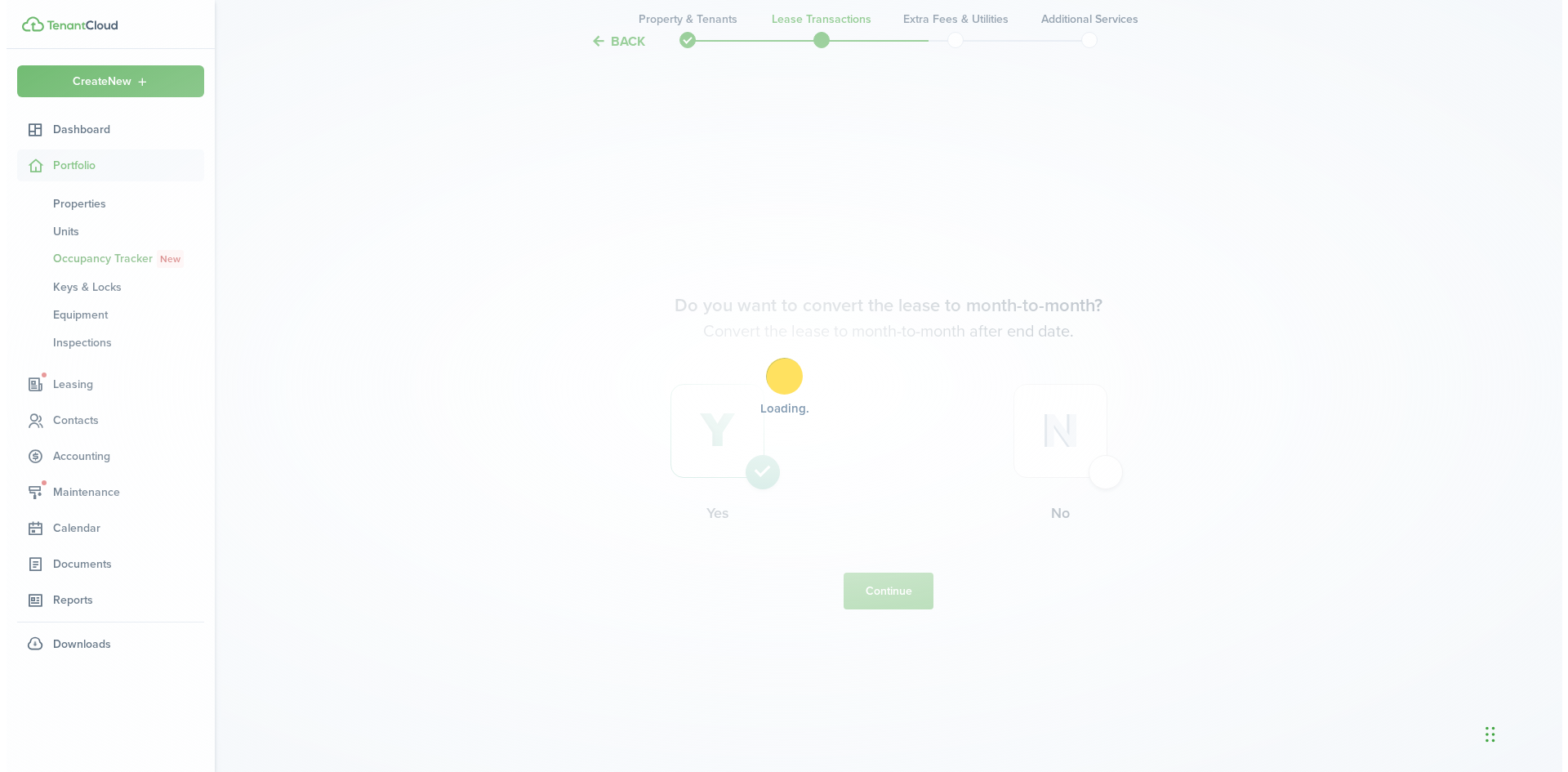
scroll to position [0, 0]
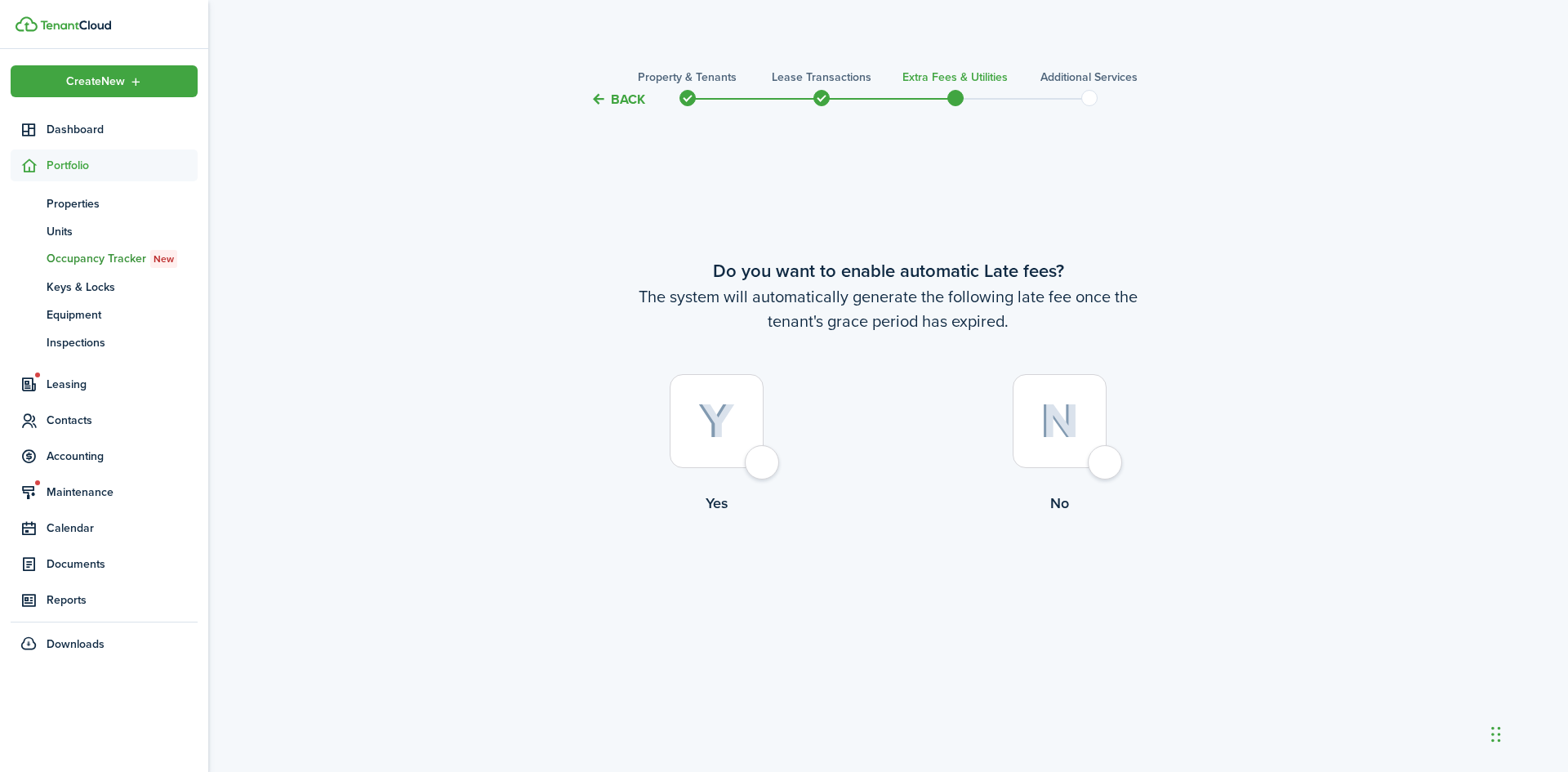
click at [762, 459] on div at bounding box center [716, 421] width 94 height 94
radio input "true"
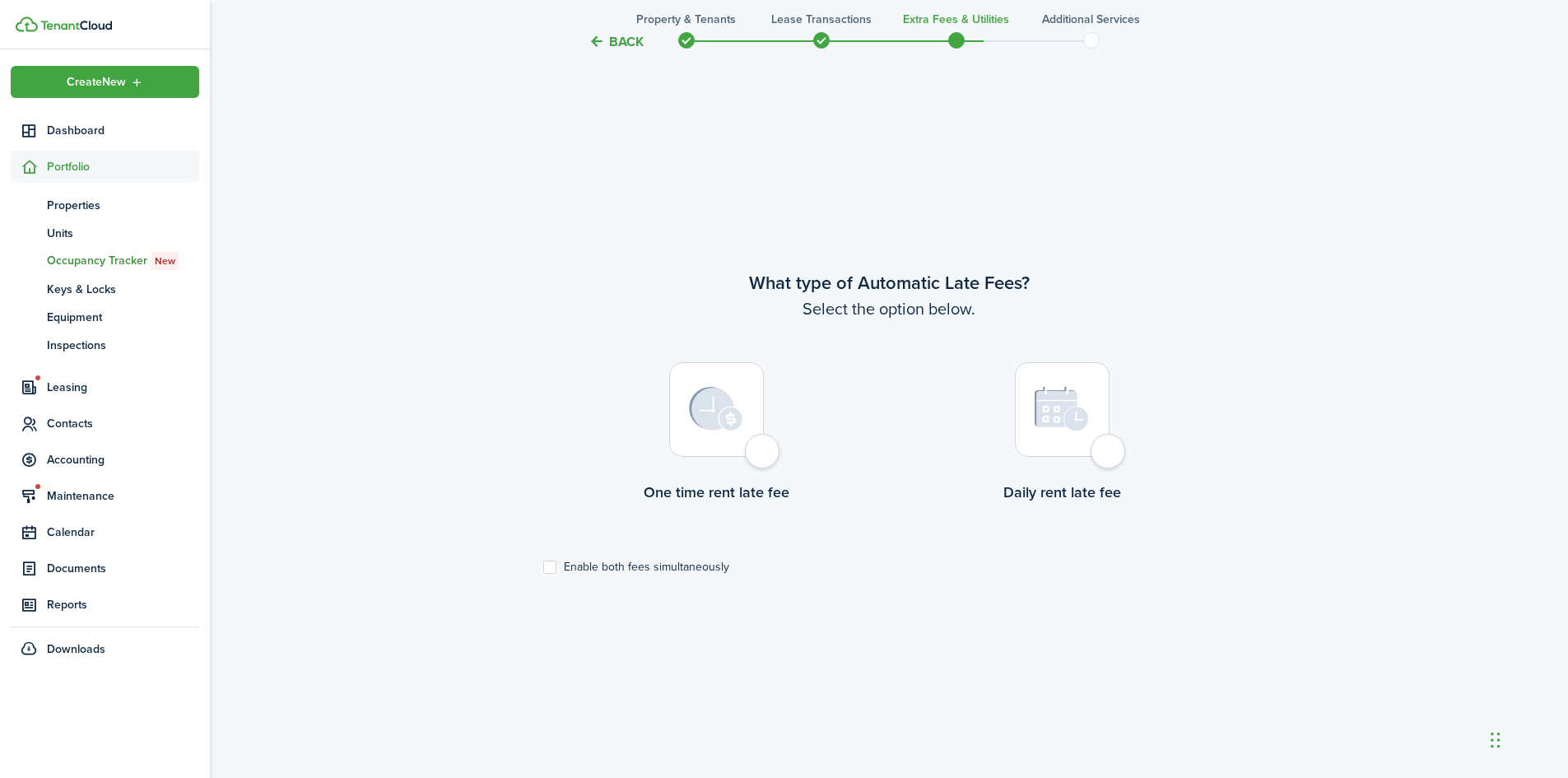
scroll to position [668, 0]
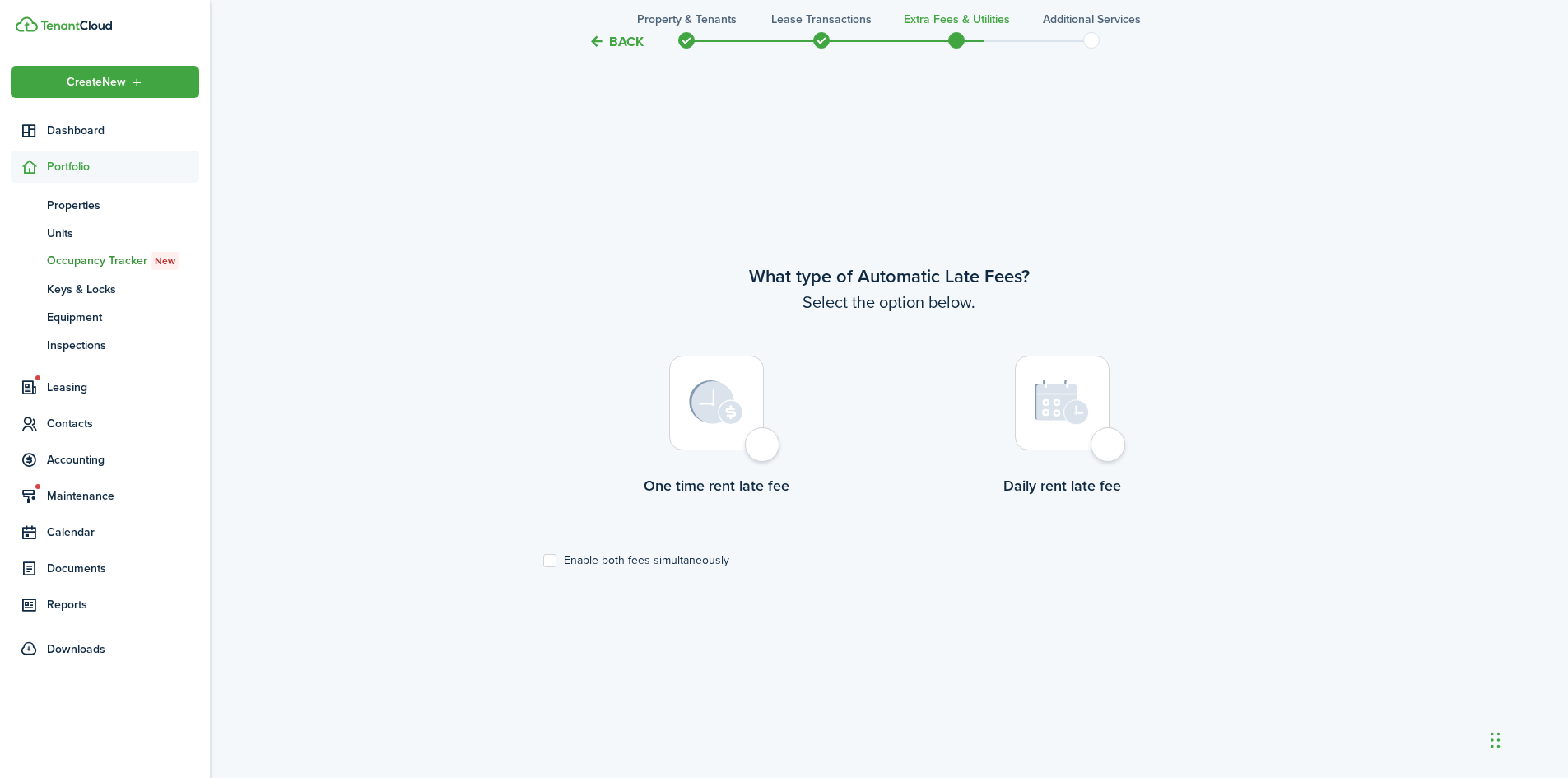
click at [757, 451] on div at bounding box center [717, 403] width 95 height 95
radio input "true"
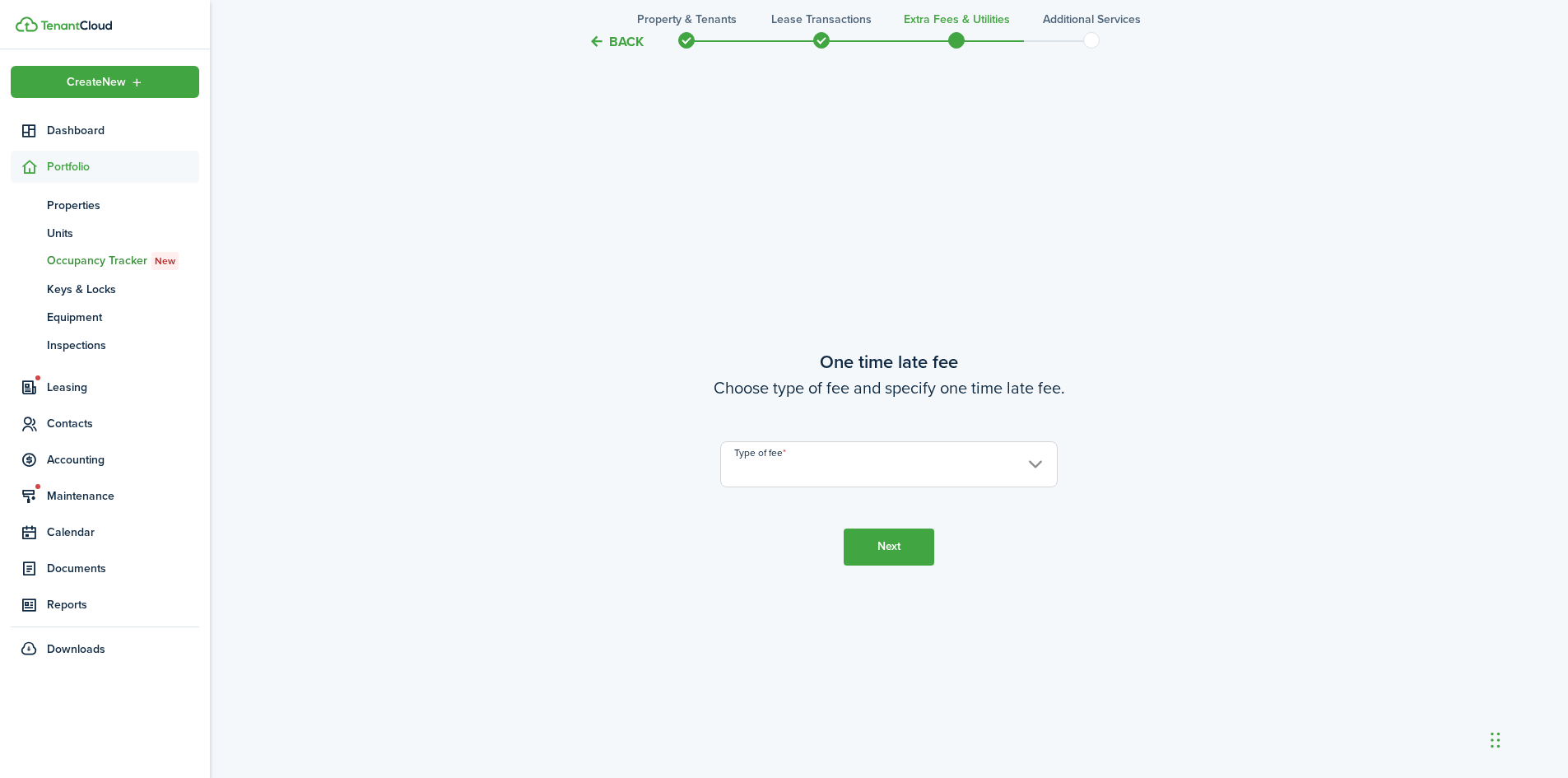
scroll to position [1446, 0]
click at [895, 472] on input "Type of fee" at bounding box center [889, 461] width 337 height 46
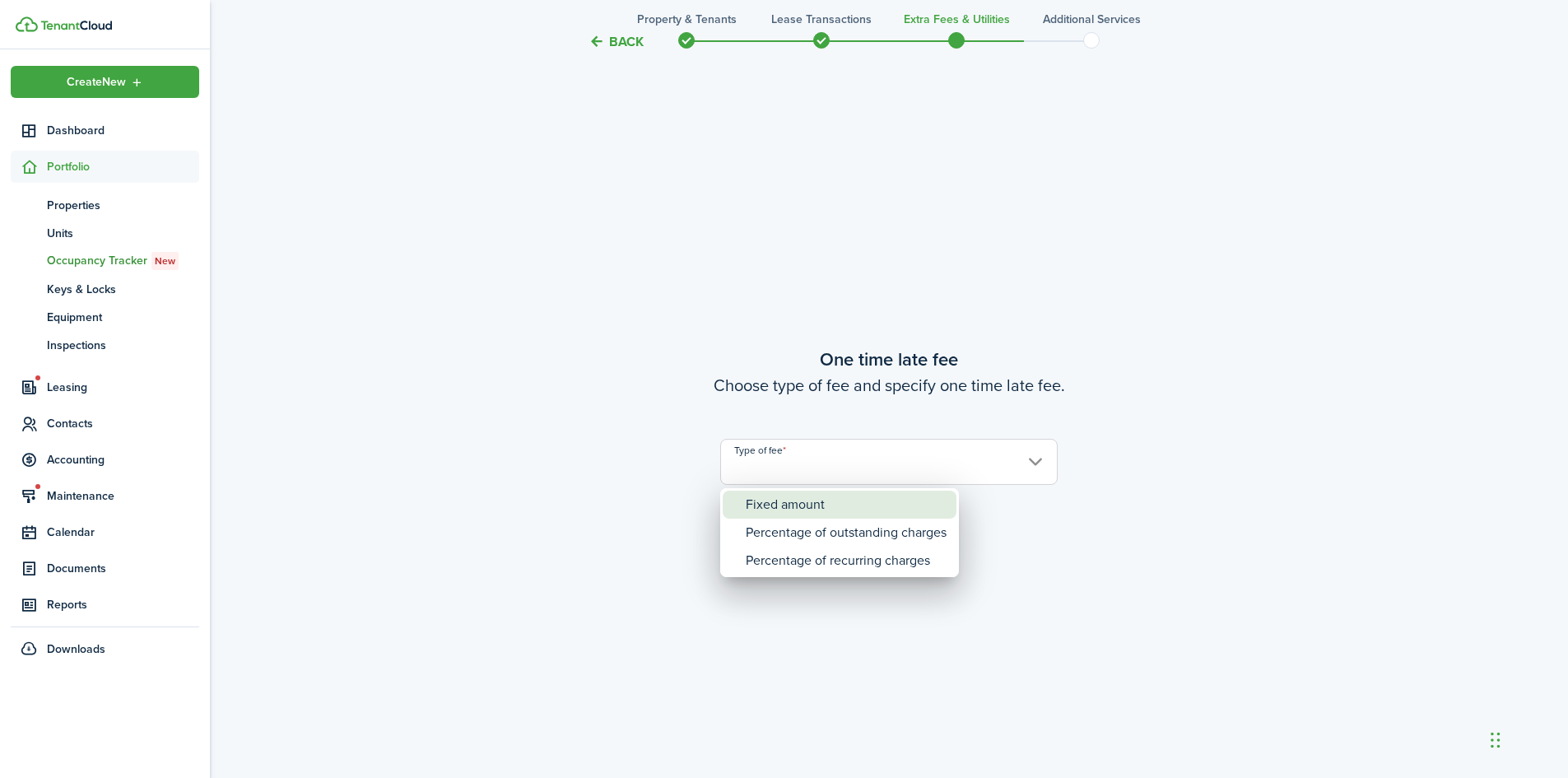
click at [855, 508] on div "Fixed amount" at bounding box center [846, 504] width 201 height 28
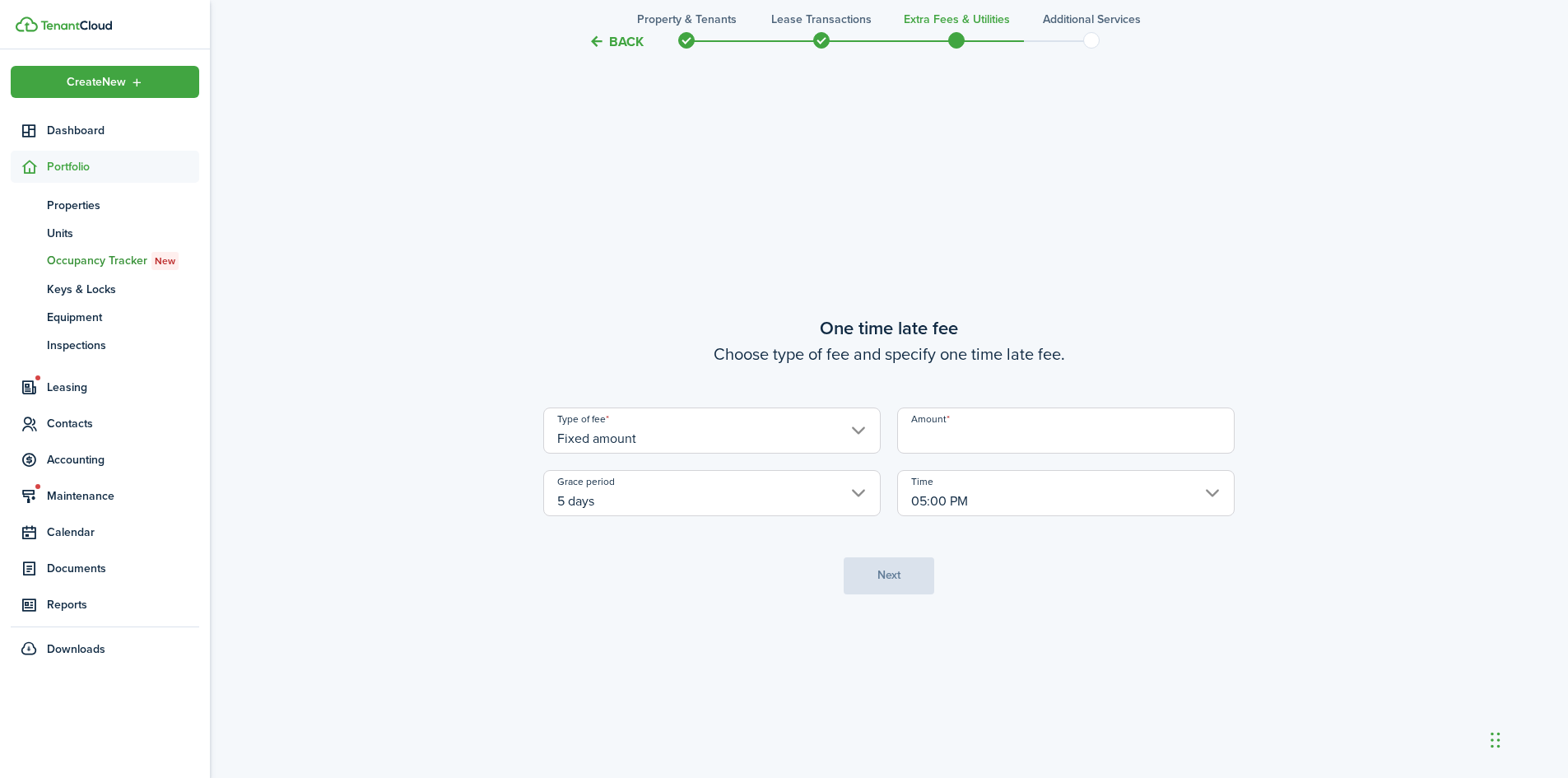
click at [706, 443] on input "Fixed amount" at bounding box center [712, 430] width 337 height 46
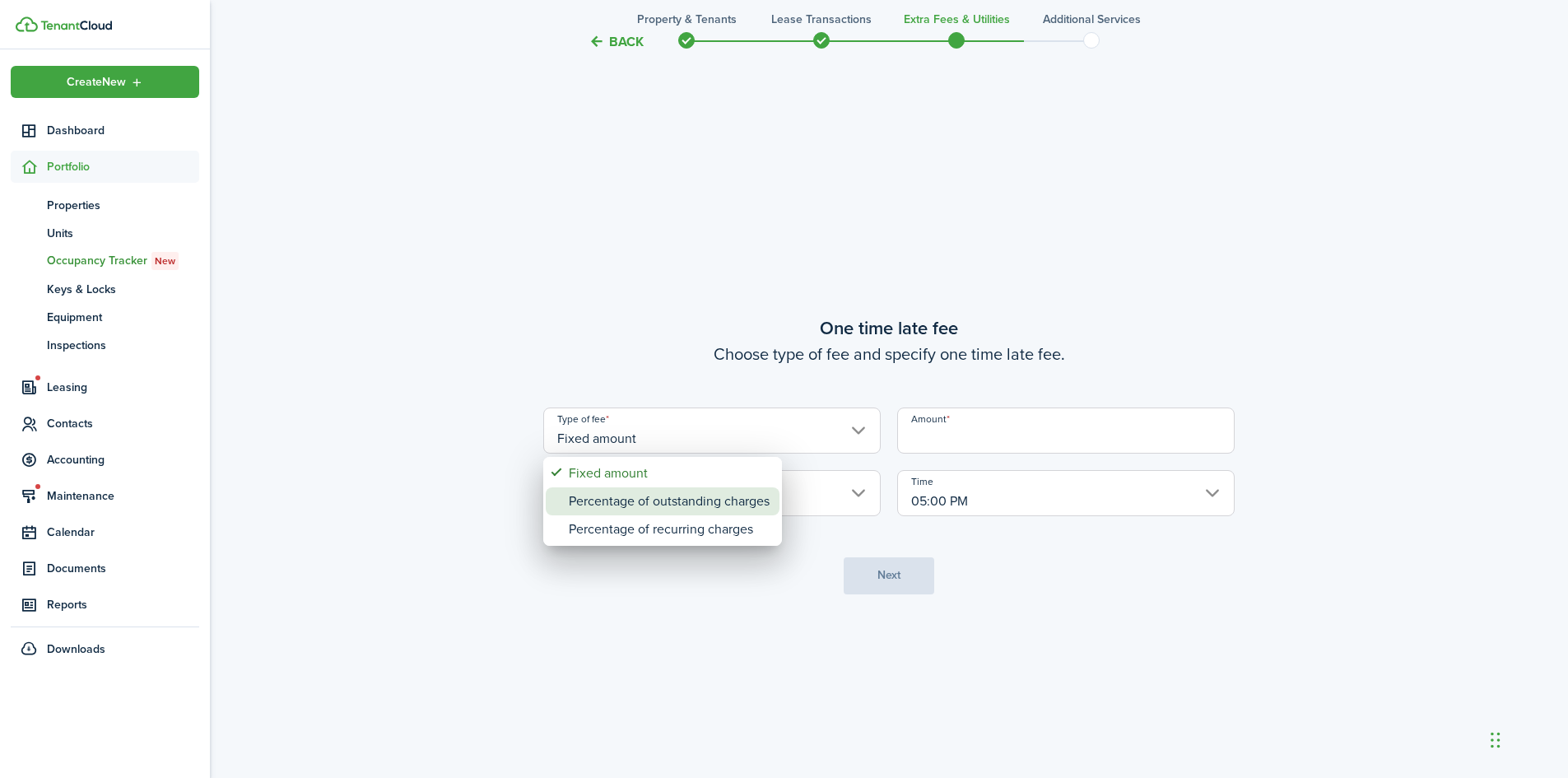
click at [672, 507] on div "Percentage of outstanding charges" at bounding box center [670, 501] width 201 height 28
type input "Percentage of outstanding charges"
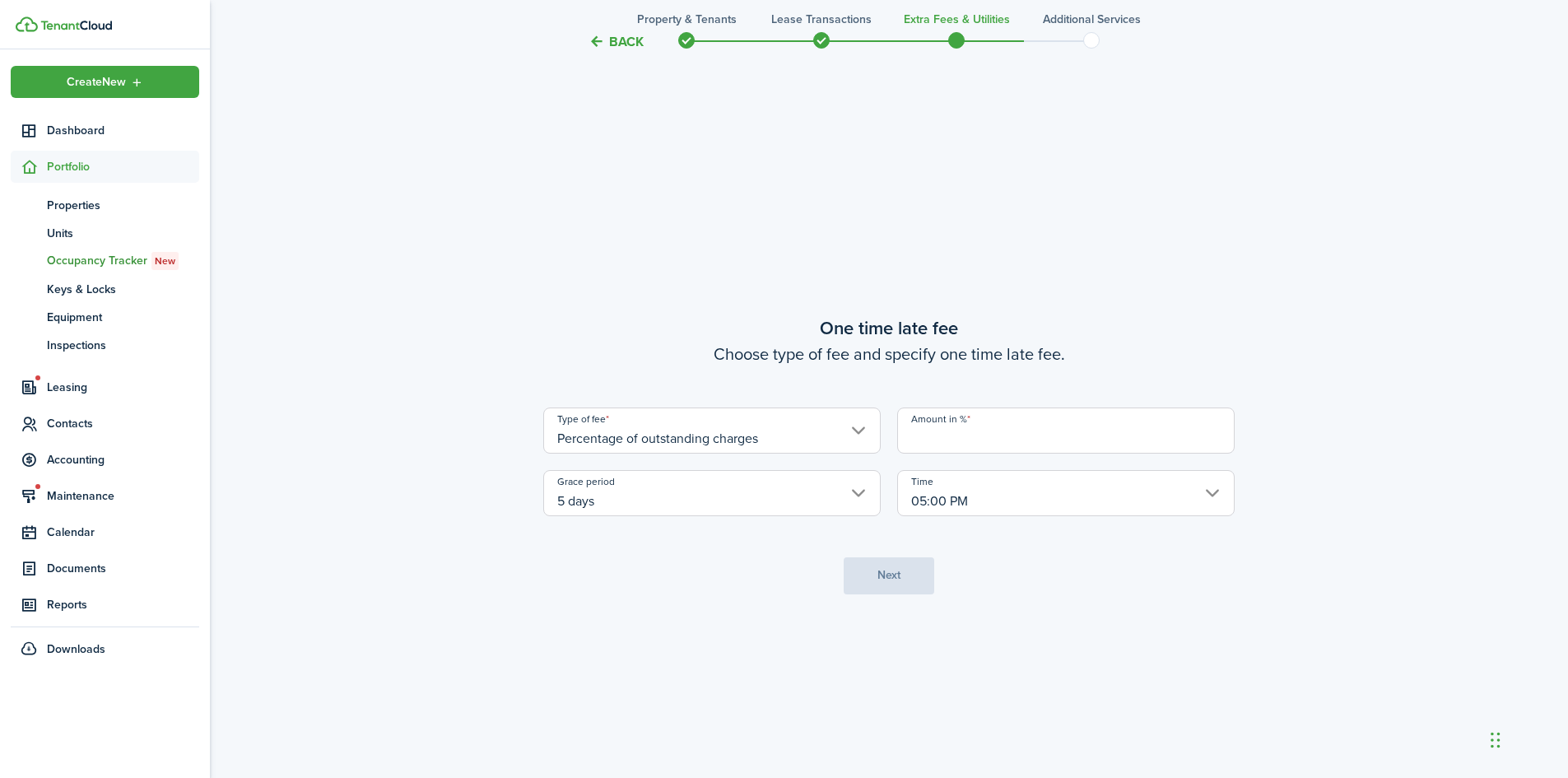
click at [927, 450] on input "Amount in %" at bounding box center [1066, 430] width 337 height 46
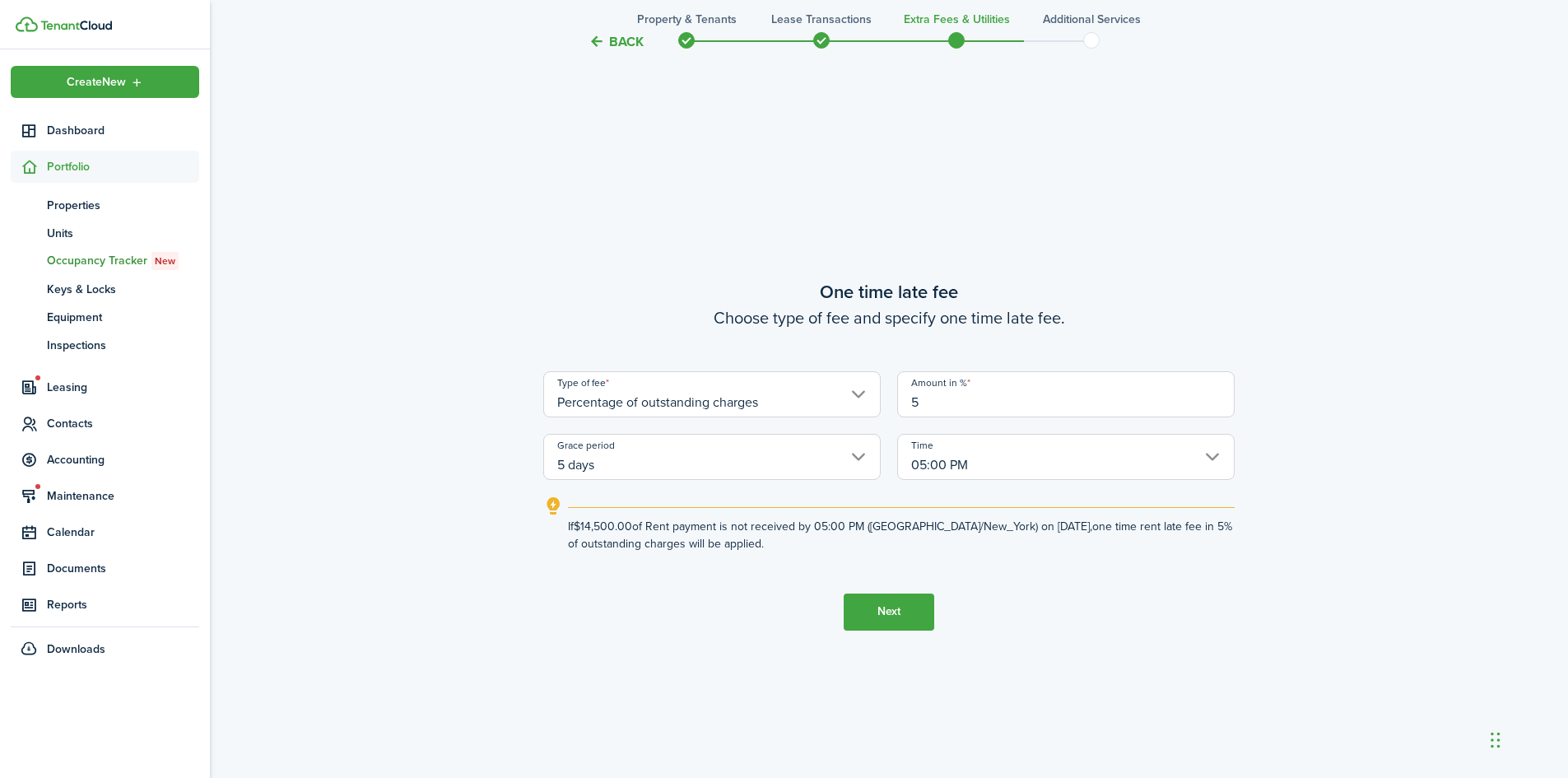
type input "5"
click at [892, 603] on button "Next" at bounding box center [889, 612] width 90 height 37
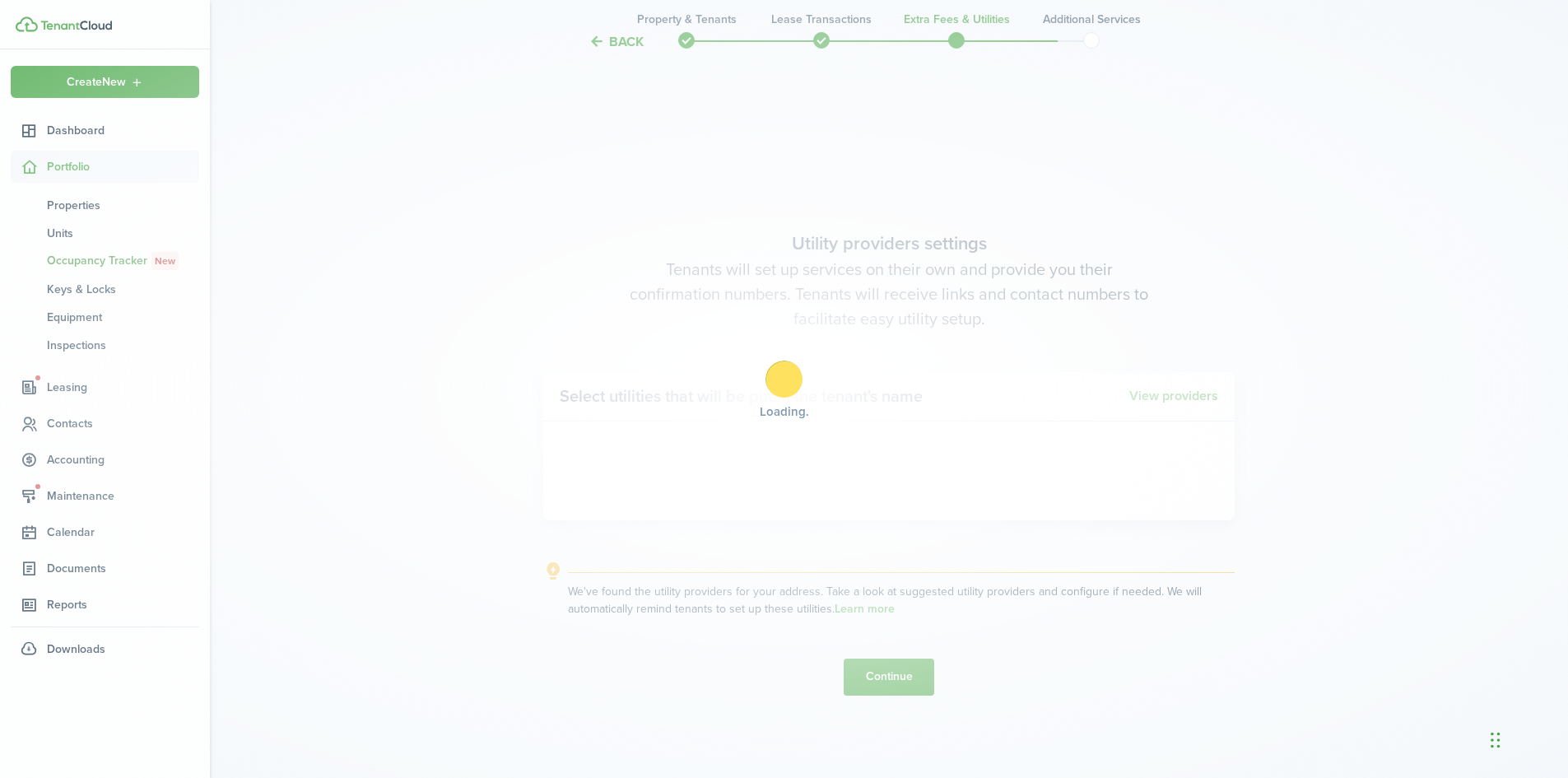
scroll to position [2224, 0]
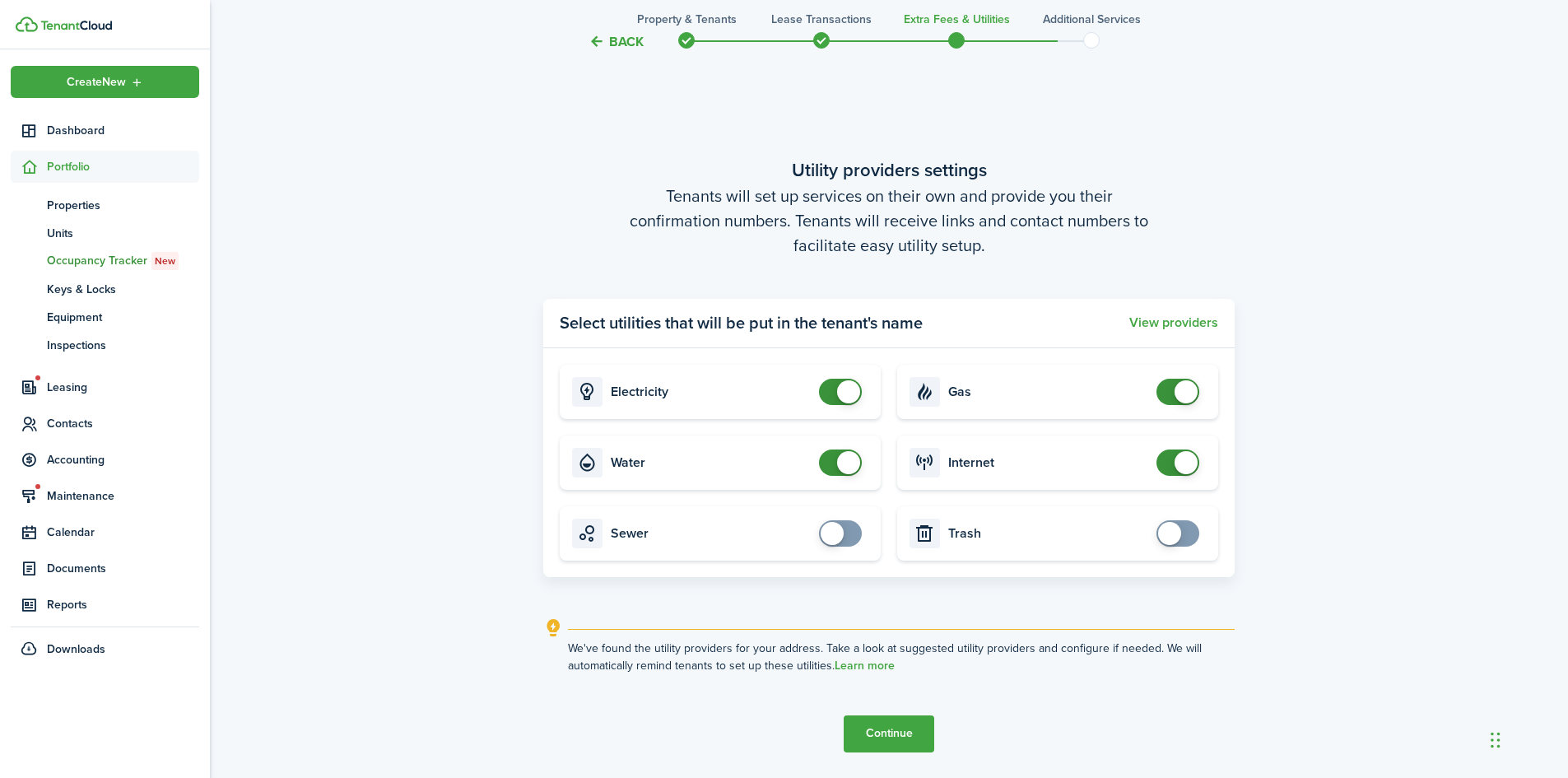
click at [923, 720] on button "Continue" at bounding box center [889, 734] width 90 height 37
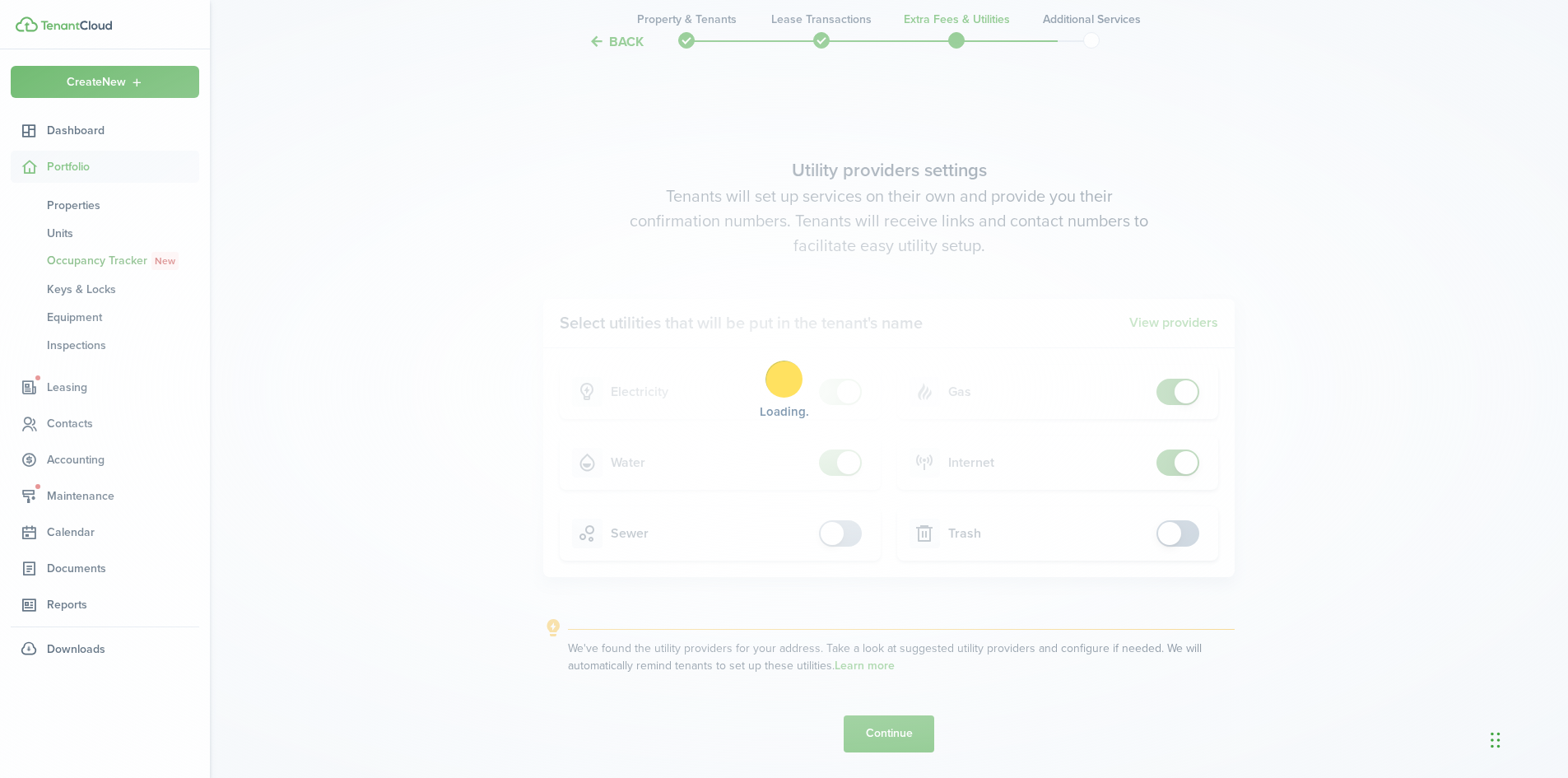
scroll to position [0, 0]
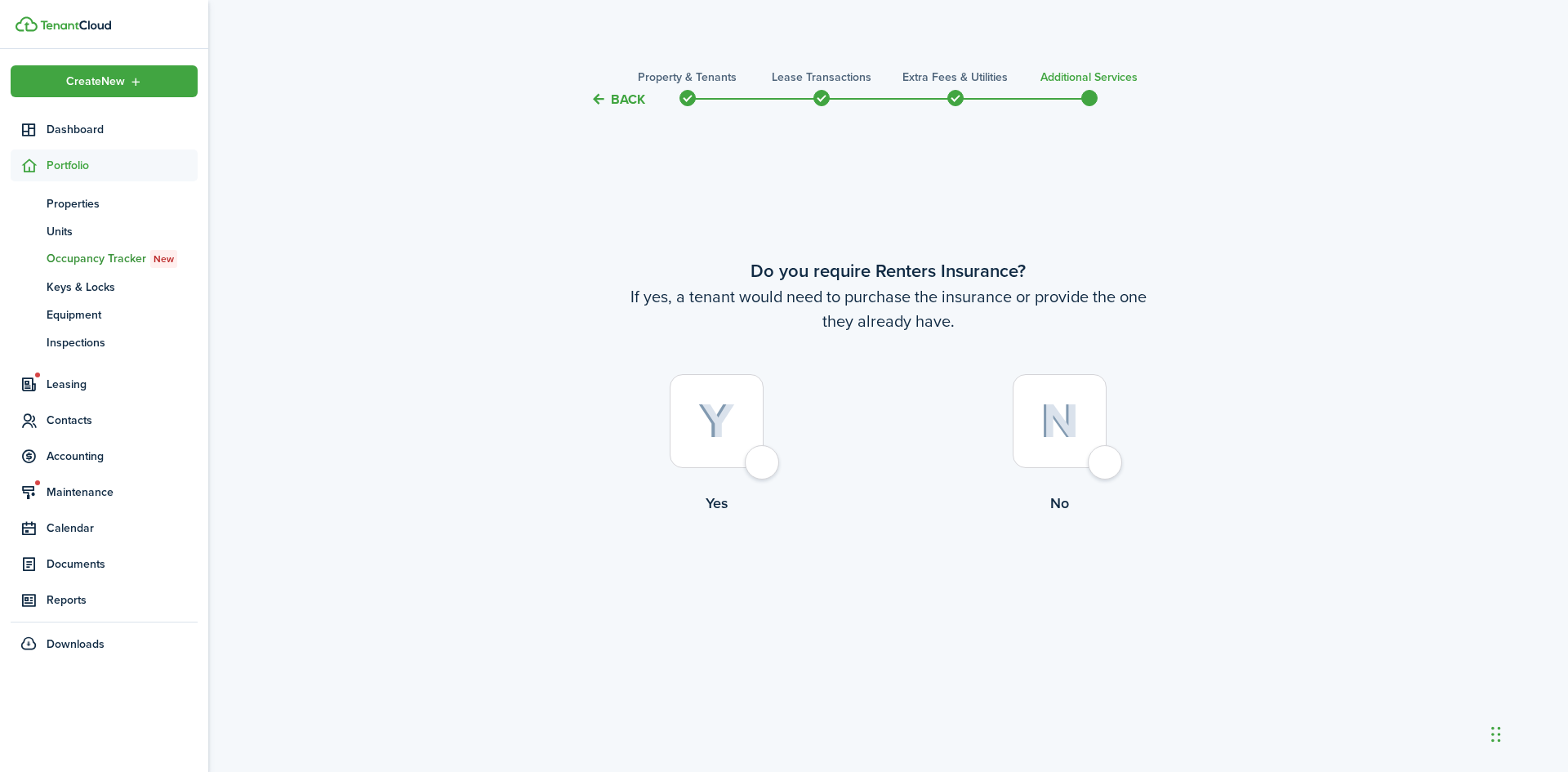
click at [1076, 461] on div at bounding box center [1059, 421] width 94 height 94
radio input "true"
click at [927, 583] on button "Complete move in" at bounding box center [889, 582] width 120 height 37
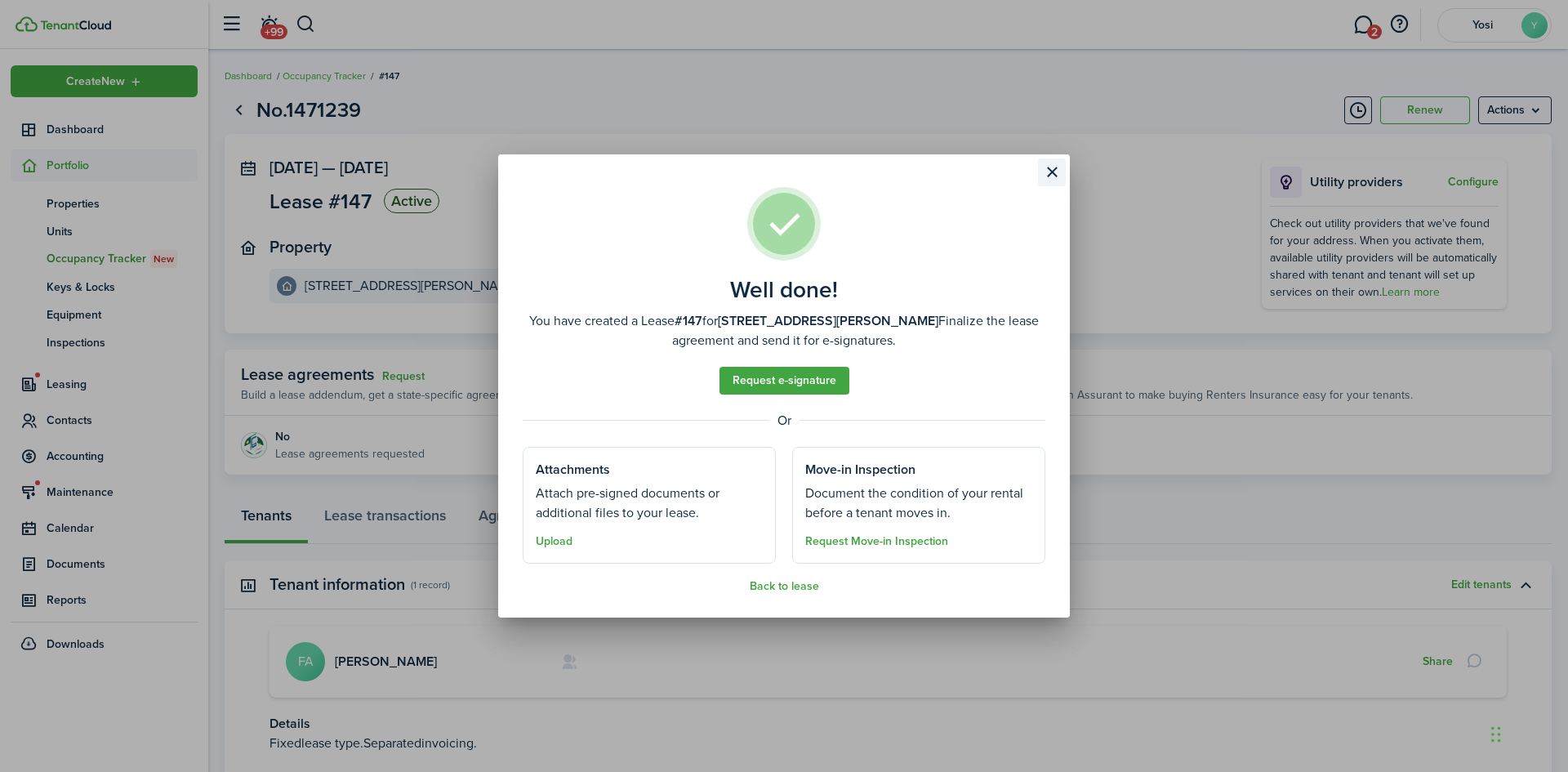
click at [1048, 168] on button "Close modal" at bounding box center [1051, 172] width 28 height 28
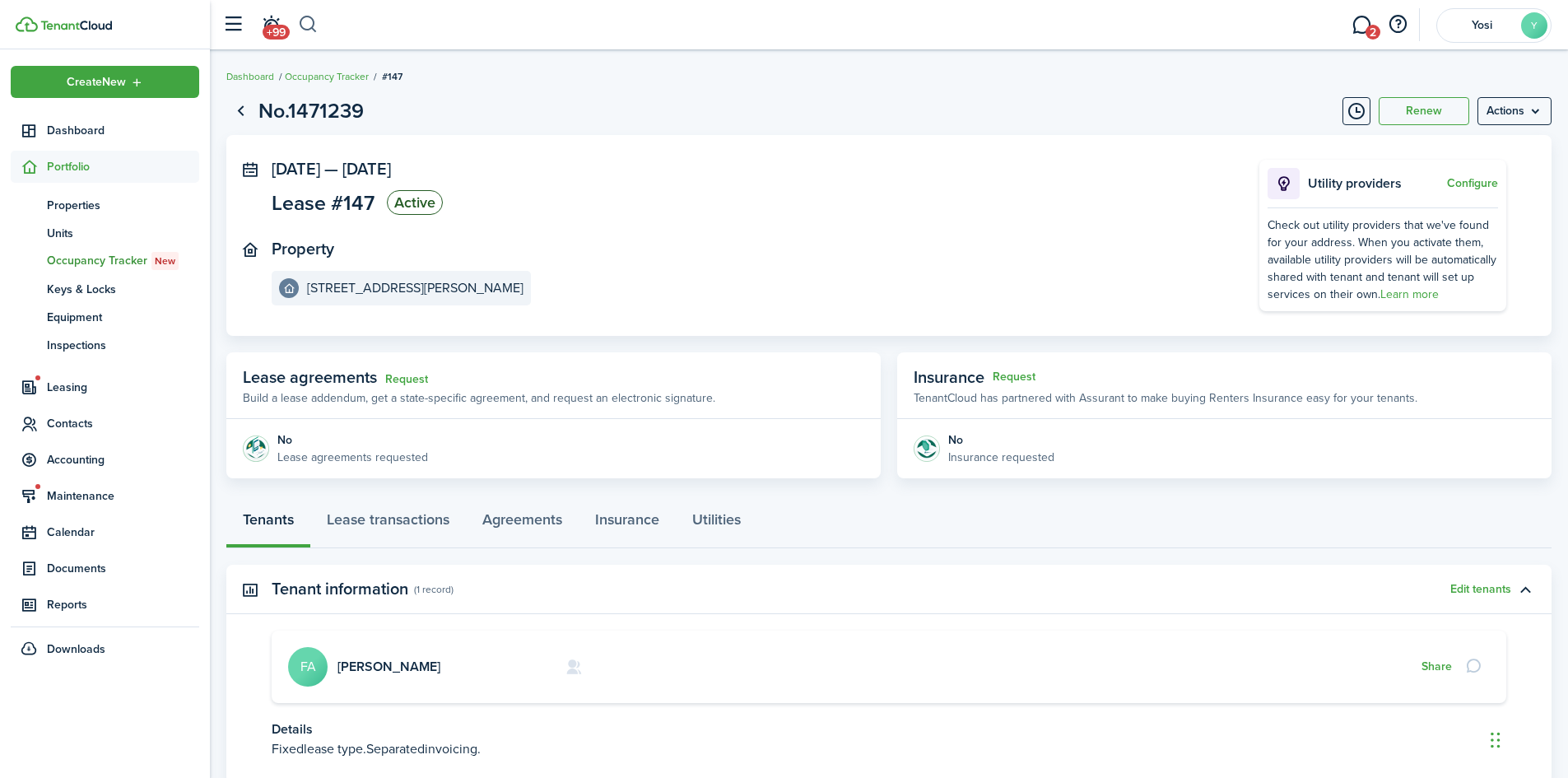
click at [308, 21] on button "button" at bounding box center [308, 24] width 21 height 28
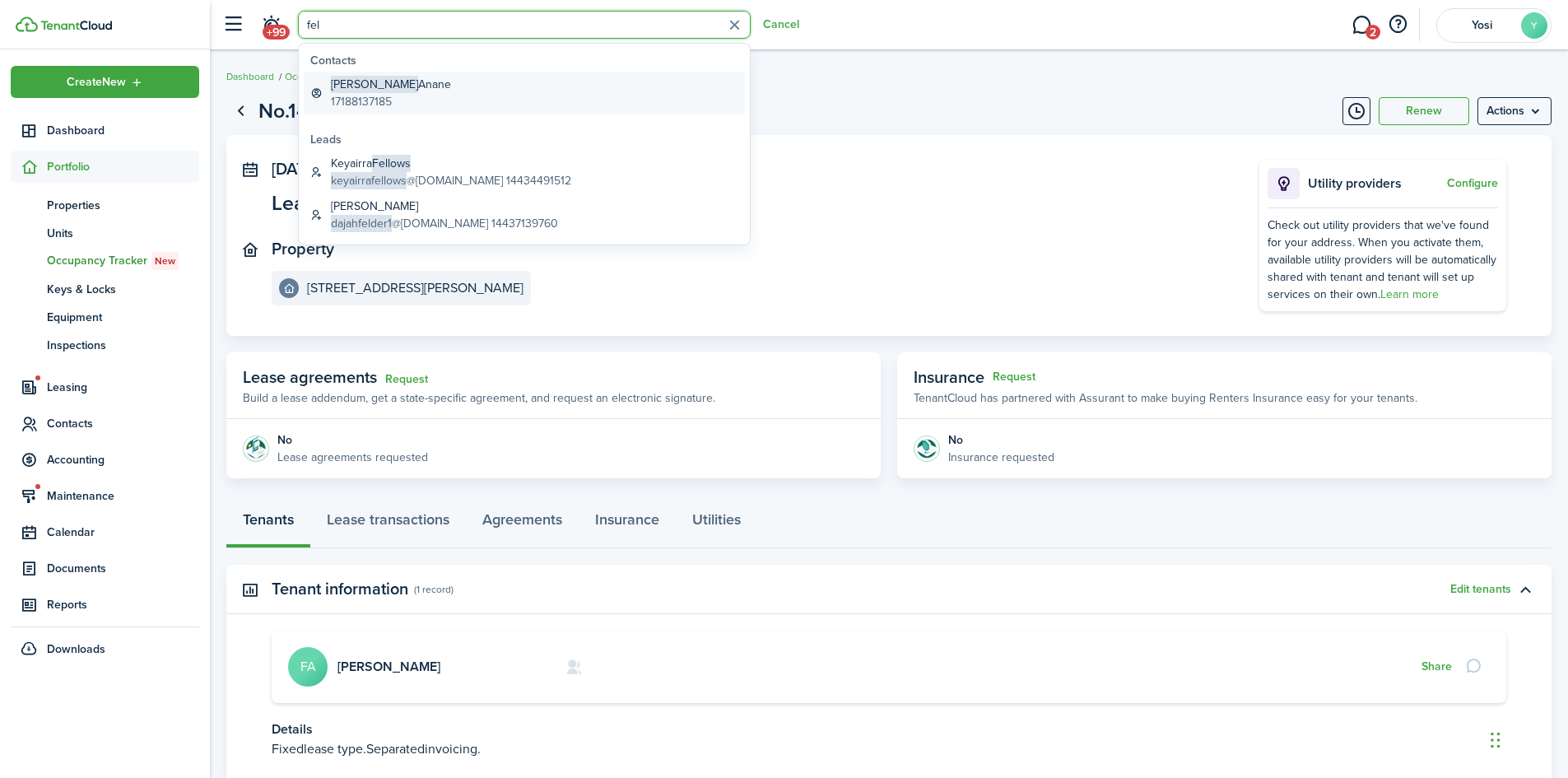
type input "fel"
click at [415, 95] on link "[PERSON_NAME] 17188137185" at bounding box center [525, 92] width 442 height 43
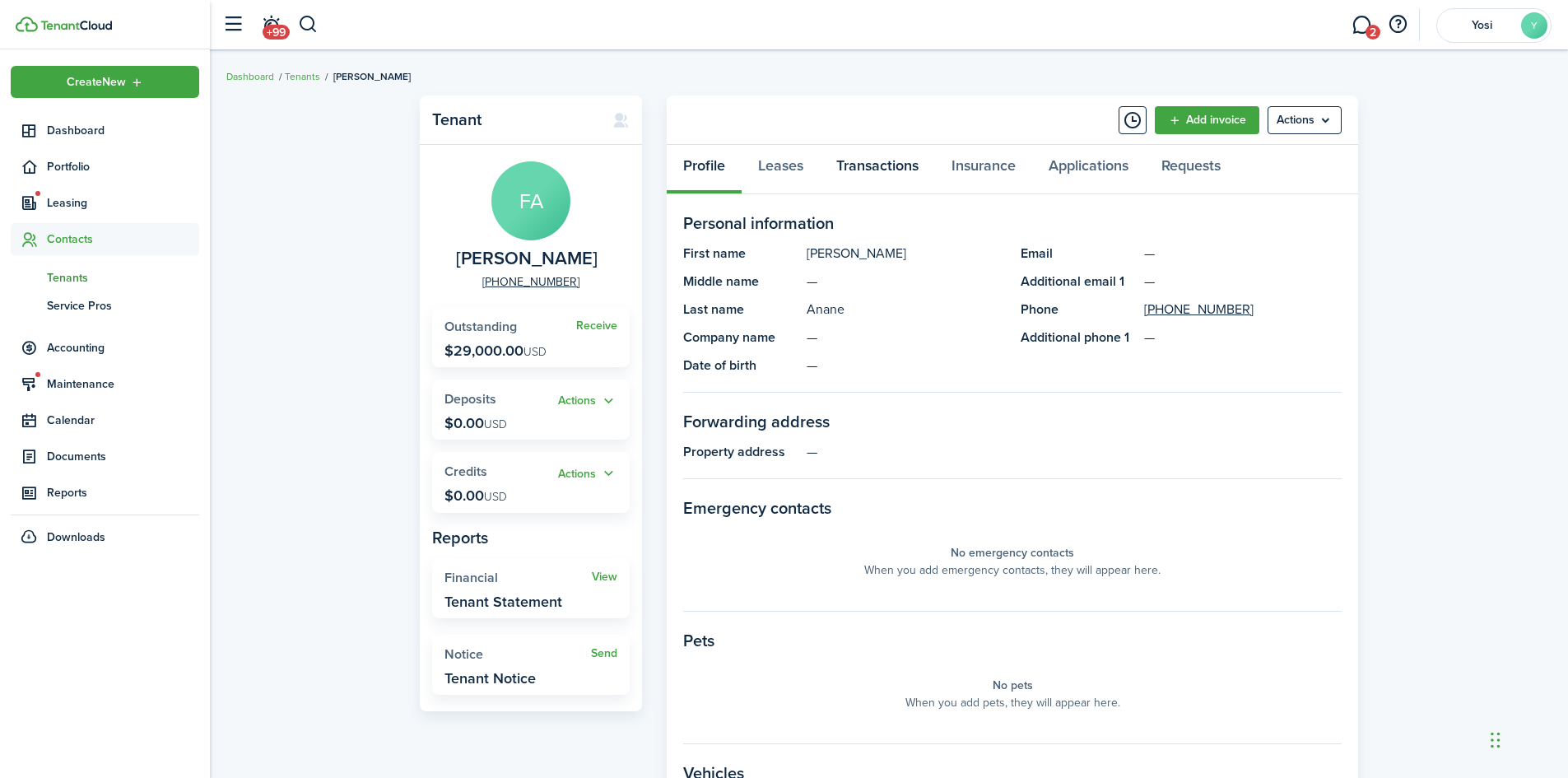
click at [870, 170] on link "Transactions" at bounding box center [877, 169] width 115 height 50
